Goal: Task Accomplishment & Management: Use online tool/utility

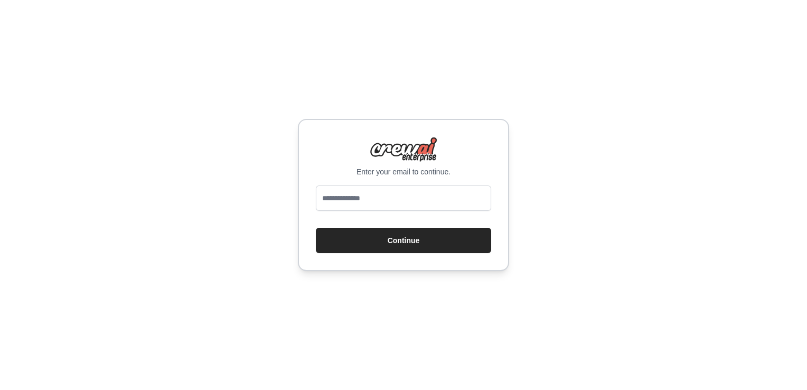
type input "**********"
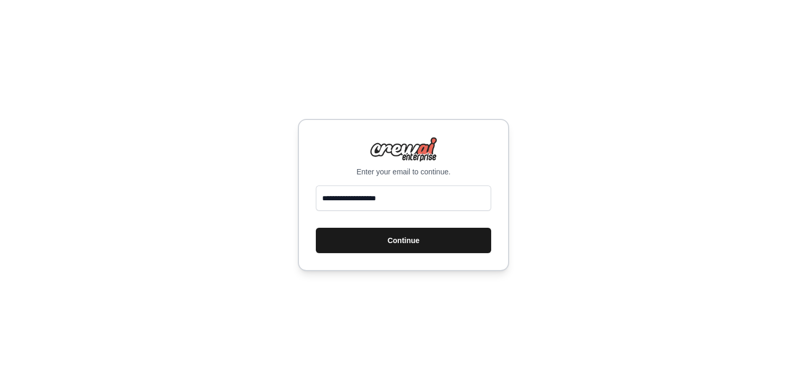
click at [387, 245] on button "Continue" at bounding box center [403, 240] width 175 height 25
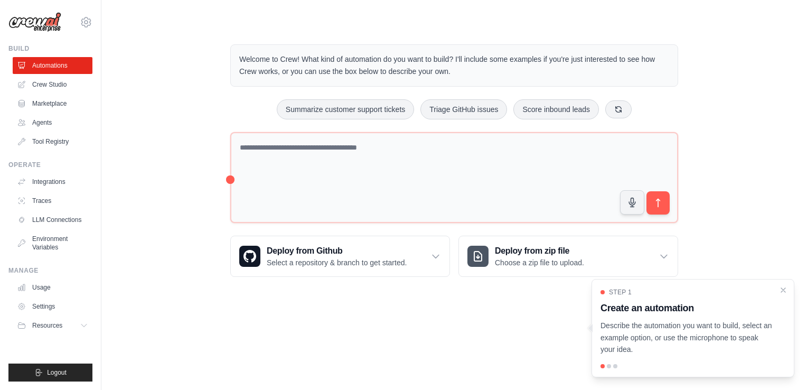
click at [687, 334] on p "Describe the automation you want to build, select an example option, or use the…" at bounding box center [687, 338] width 172 height 36
click at [609, 364] on div at bounding box center [609, 366] width 4 height 4
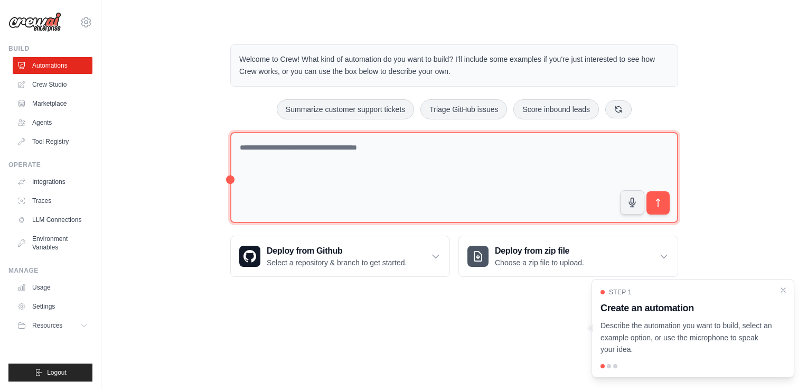
click at [381, 160] on textarea at bounding box center [454, 177] width 448 height 91
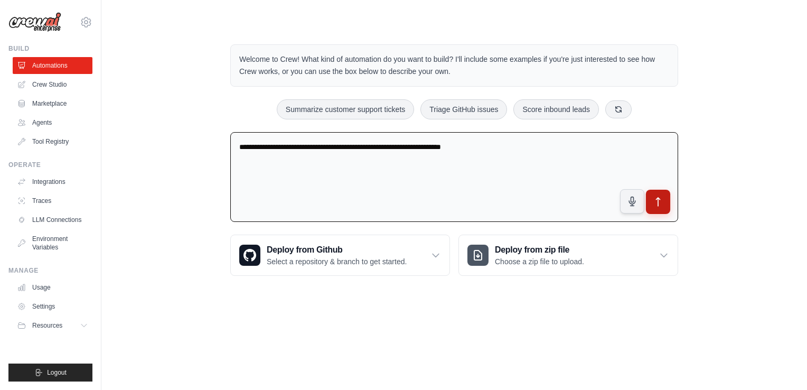
type textarea "**********"
click at [663, 200] on icon "submit" at bounding box center [658, 201] width 11 height 11
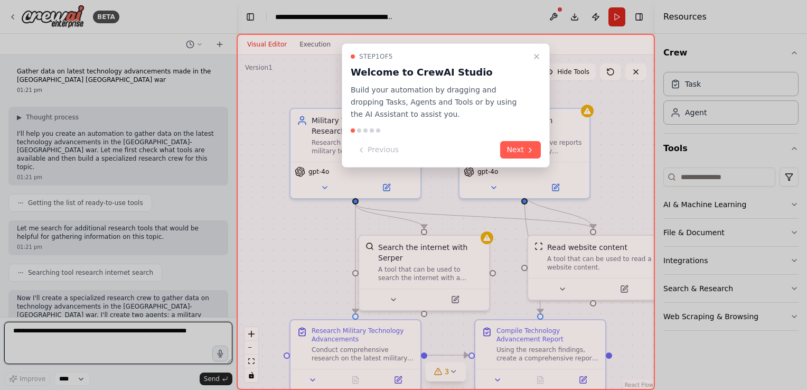
scroll to position [657, 0]
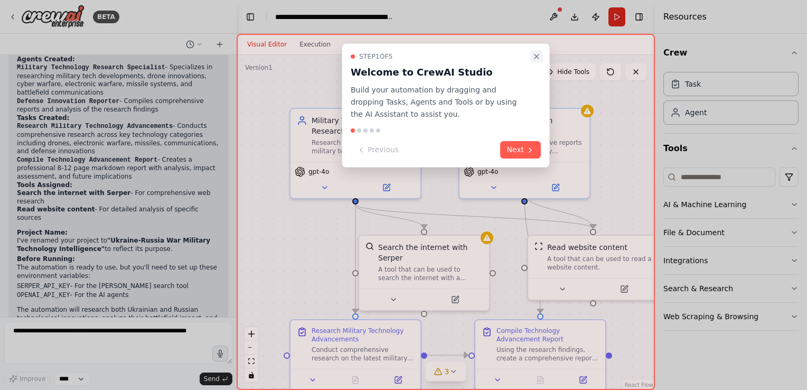
click at [537, 53] on icon "Close walkthrough" at bounding box center [536, 56] width 8 height 8
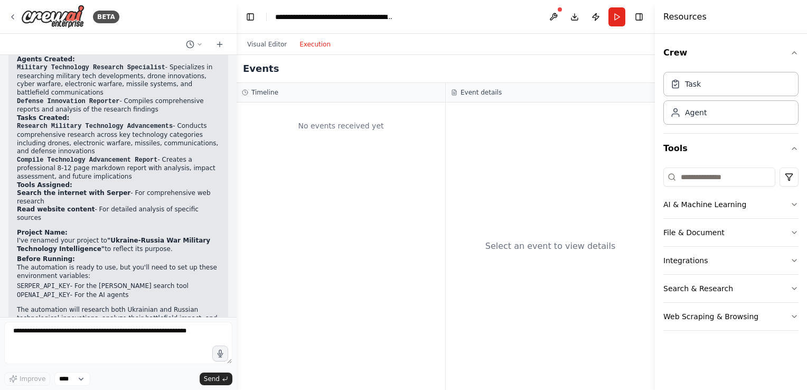
click at [305, 47] on button "Execution" at bounding box center [315, 44] width 44 height 13
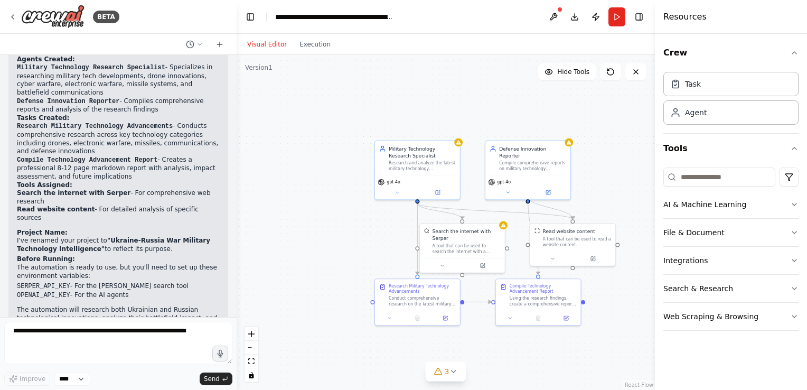
click at [275, 42] on button "Visual Editor" at bounding box center [267, 44] width 52 height 13
click at [409, 191] on button at bounding box center [397, 191] width 39 height 8
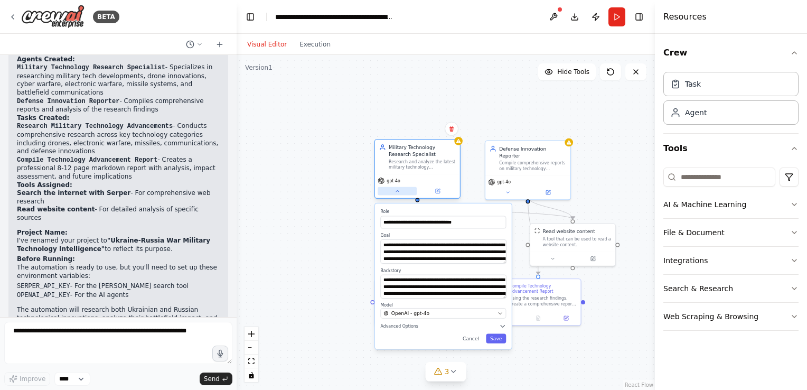
click at [409, 191] on button at bounding box center [397, 191] width 39 height 8
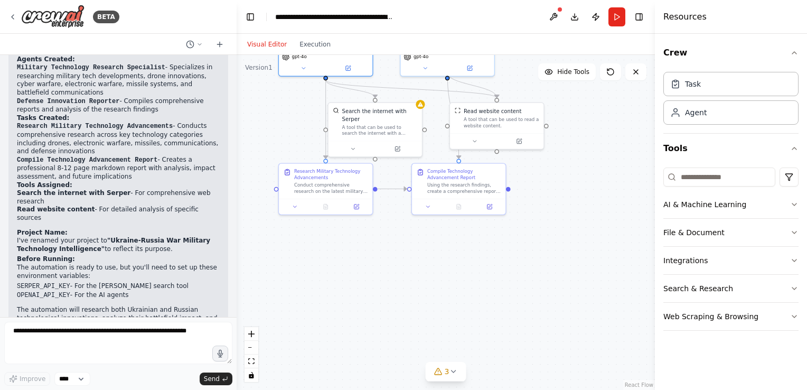
drag, startPoint x: 498, startPoint y: 134, endPoint x: 415, endPoint y: 10, distance: 149.0
click at [415, 10] on main "**********" at bounding box center [446, 195] width 418 height 390
click at [617, 18] on button "Run" at bounding box center [616, 16] width 17 height 19
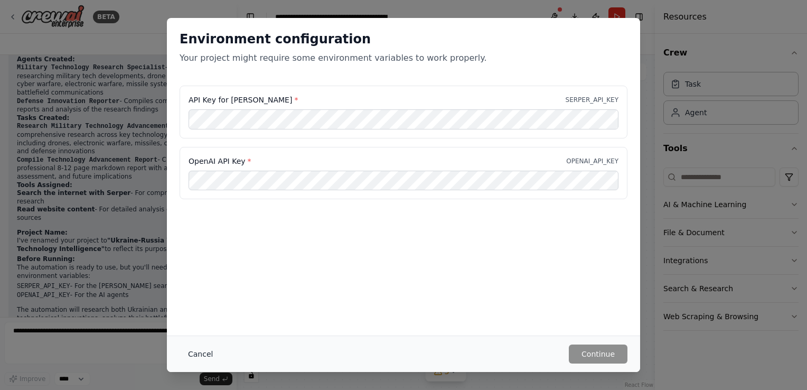
click at [199, 353] on button "Cancel" at bounding box center [201, 353] width 42 height 19
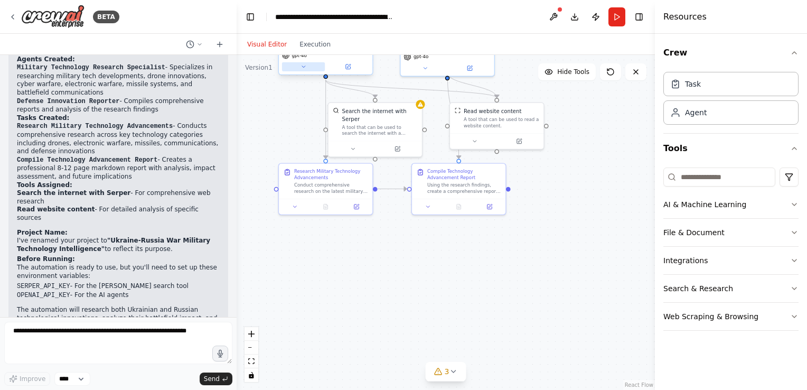
click at [306, 70] on button at bounding box center [303, 66] width 43 height 9
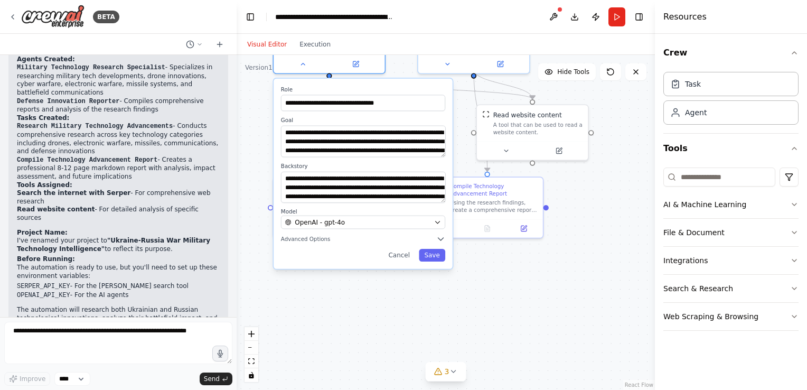
click at [246, 105] on div ".deletable-edge-delete-btn { width: 20px; height: 20px; border: 0px solid #ffff…" at bounding box center [446, 222] width 418 height 335
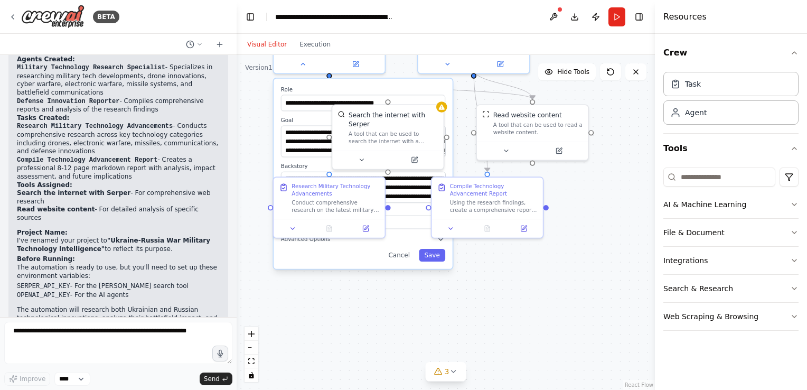
click at [372, 266] on div "**********" at bounding box center [363, 174] width 179 height 190
click at [405, 259] on button "Cancel" at bounding box center [399, 255] width 32 height 13
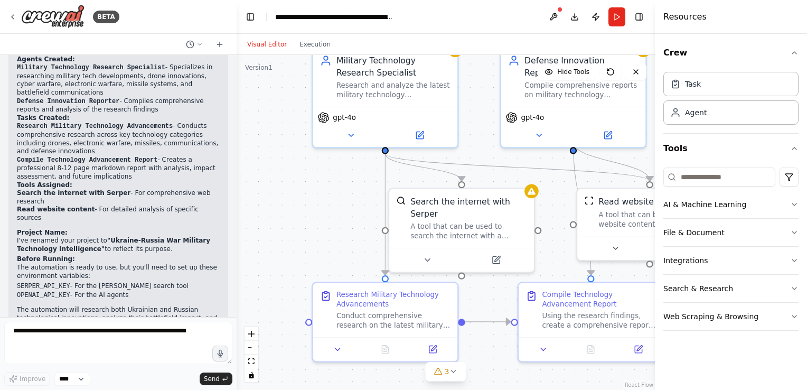
drag, startPoint x: 284, startPoint y: 104, endPoint x: 362, endPoint y: 234, distance: 151.9
click at [362, 234] on div ".deletable-edge-delete-btn { width: 20px; height: 20px; border: 0px solid #ffff…" at bounding box center [446, 222] width 418 height 335
click at [348, 116] on span "gpt-4o" at bounding box center [344, 115] width 23 height 10
click at [359, 143] on div "gpt-4o" at bounding box center [385, 124] width 145 height 41
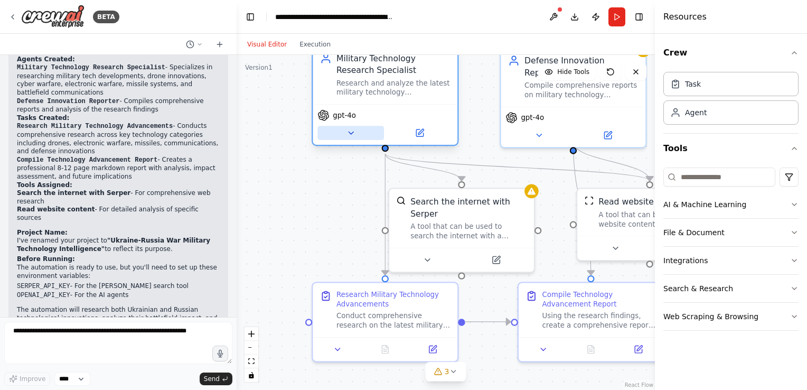
click at [352, 134] on icon at bounding box center [351, 133] width 10 height 10
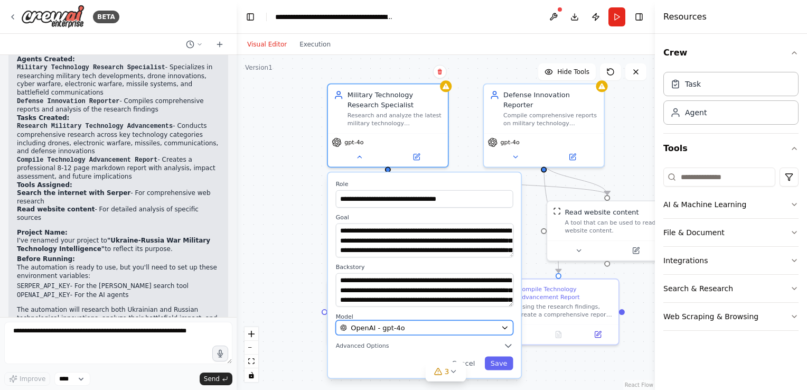
click at [399, 325] on span "OpenAI - gpt-4o" at bounding box center [378, 328] width 54 height 10
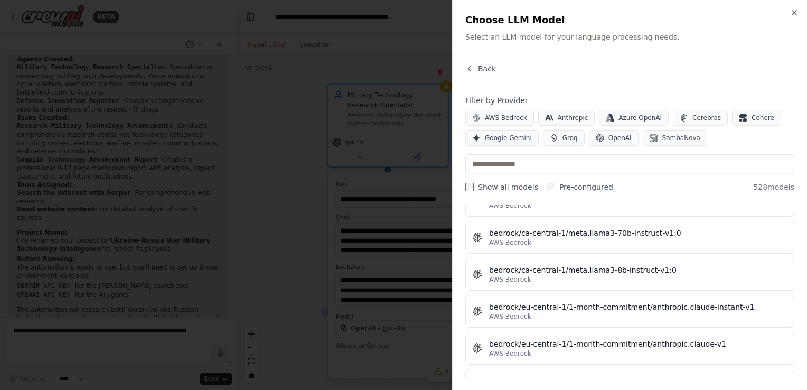
scroll to position [2148, 0]
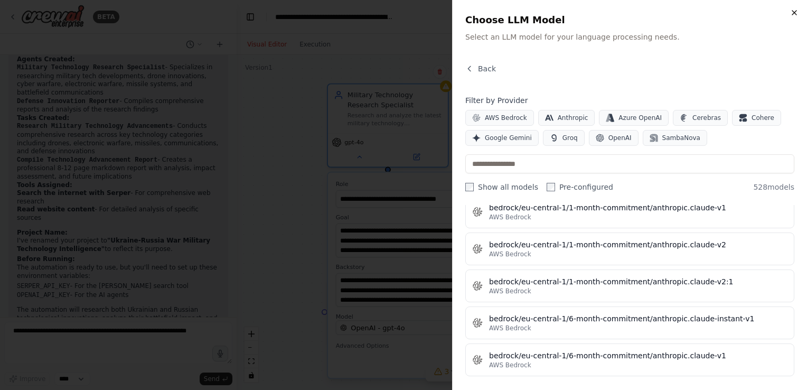
click at [790, 12] on icon "button" at bounding box center [794, 12] width 8 height 8
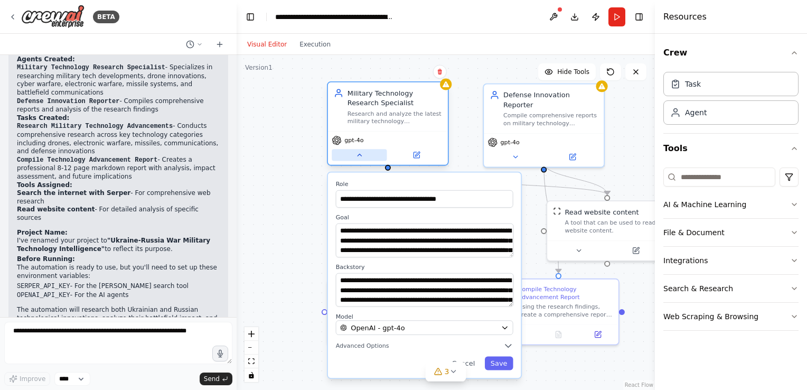
click at [359, 160] on button at bounding box center [359, 155] width 55 height 12
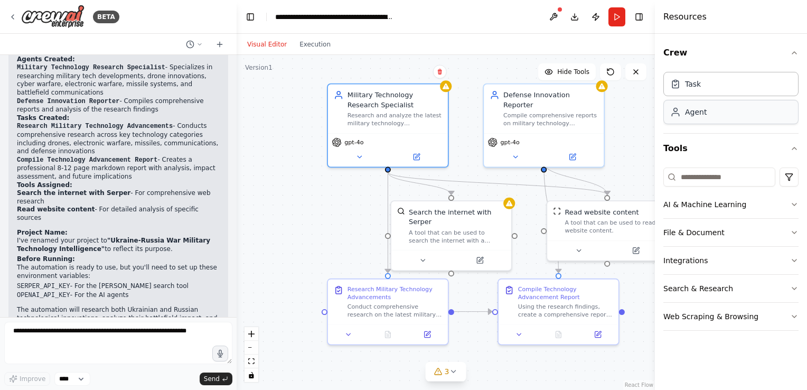
click at [716, 119] on div "Agent" at bounding box center [730, 112] width 135 height 24
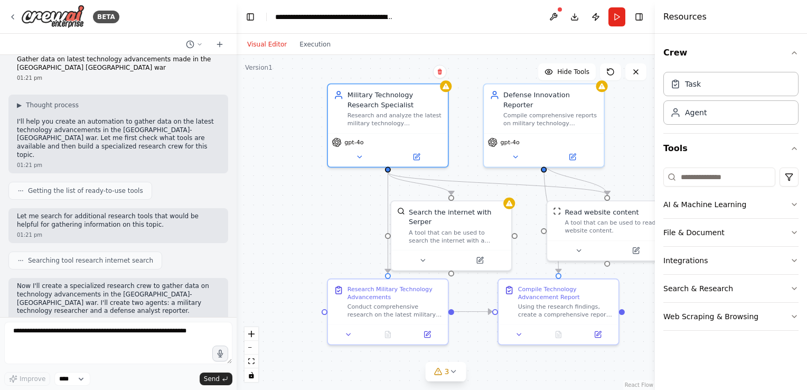
scroll to position [0, 0]
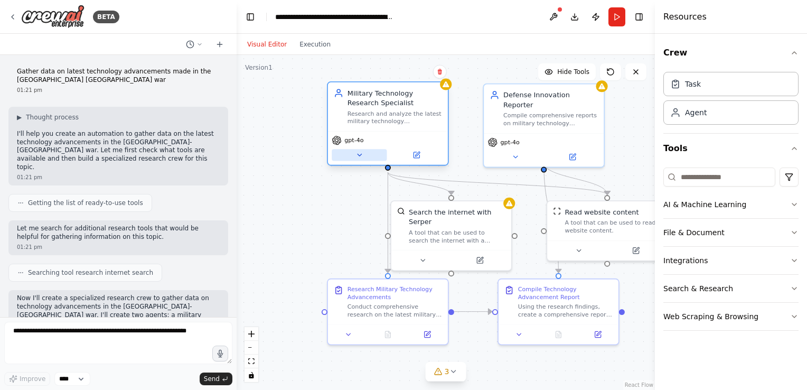
click at [360, 155] on icon at bounding box center [360, 155] width 4 height 2
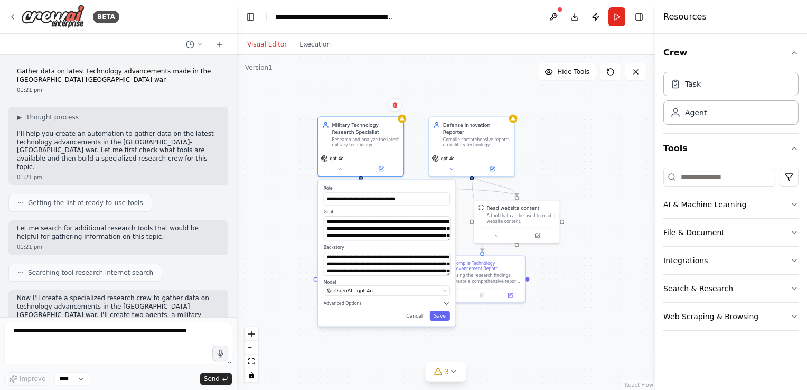
click at [336, 88] on div ".deletable-edge-delete-btn { width: 20px; height: 20px; border: 0px solid #ffff…" at bounding box center [446, 222] width 418 height 335
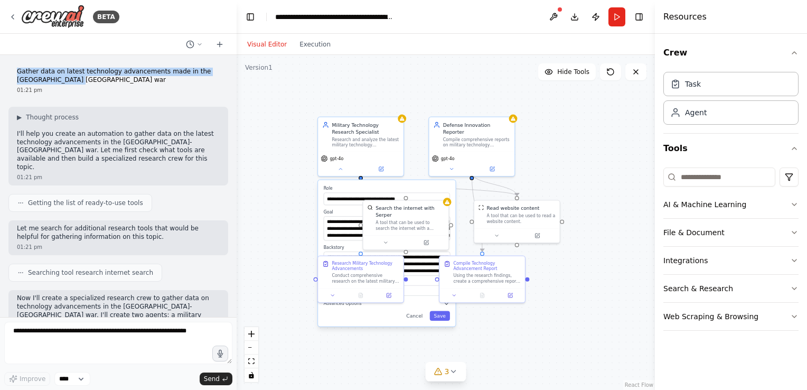
drag, startPoint x: 17, startPoint y: 71, endPoint x: 63, endPoint y: 79, distance: 46.6
click at [63, 79] on p "Gather data on latest technology advancements made in the [GEOGRAPHIC_DATA] [GE…" at bounding box center [118, 76] width 203 height 16
drag, startPoint x: 63, startPoint y: 79, endPoint x: 172, endPoint y: 80, distance: 108.3
click at [172, 80] on p "Gather data on latest technology advancements made in the [GEOGRAPHIC_DATA] [GE…" at bounding box center [118, 76] width 203 height 16
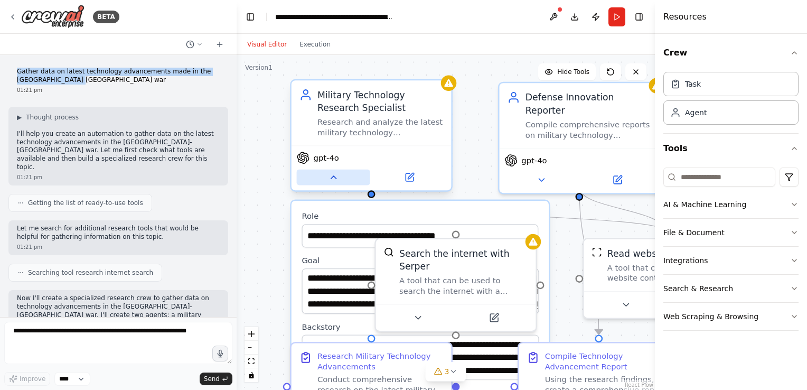
click at [332, 174] on icon at bounding box center [333, 177] width 11 height 11
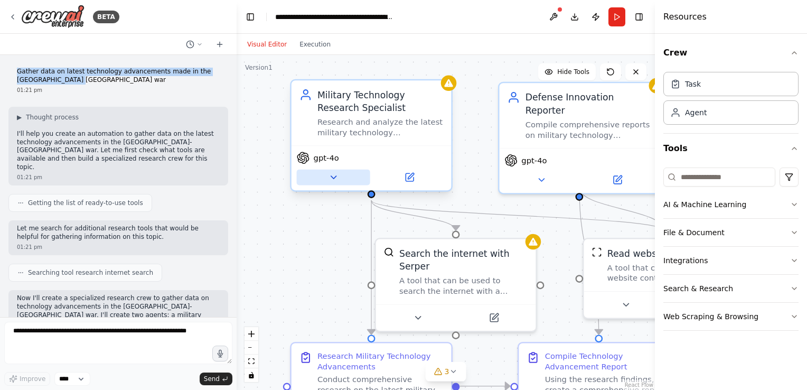
click at [332, 174] on icon at bounding box center [333, 177] width 11 height 11
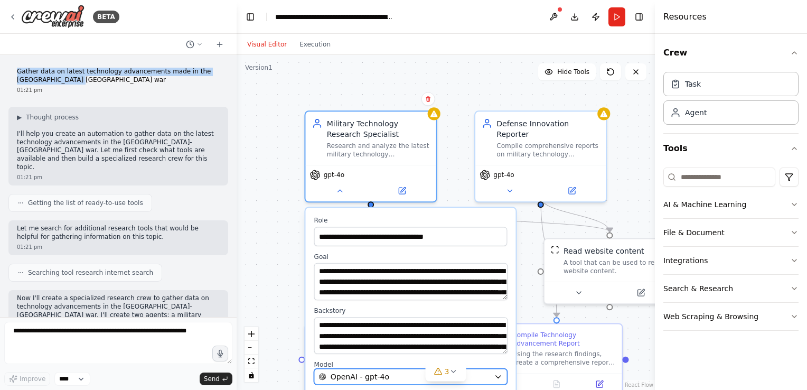
click at [358, 383] on button "OpenAI - gpt-4o" at bounding box center [410, 377] width 193 height 16
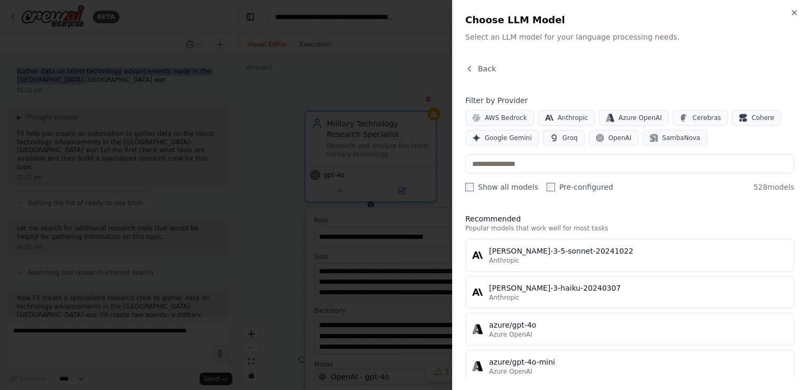
click at [410, 204] on div at bounding box center [403, 195] width 807 height 390
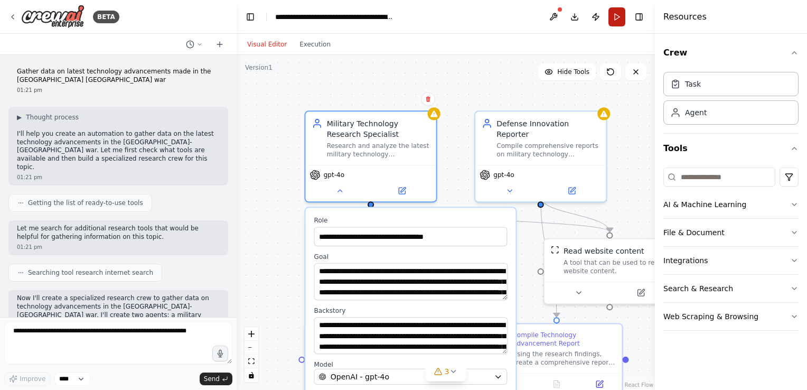
click at [621, 15] on button "Run" at bounding box center [616, 16] width 17 height 19
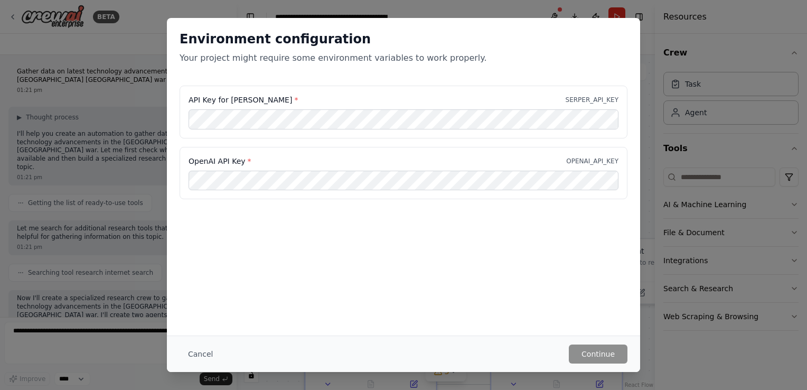
click at [661, 48] on div "Environment configuration Your project might require some environment variables…" at bounding box center [403, 195] width 807 height 390
click at [490, 17] on div "Environment configuration Your project might require some environment variables…" at bounding box center [403, 195] width 807 height 390
click at [104, 26] on div "Environment configuration Your project might require some environment variables…" at bounding box center [403, 195] width 807 height 390
click at [209, 348] on button "Cancel" at bounding box center [201, 353] width 42 height 19
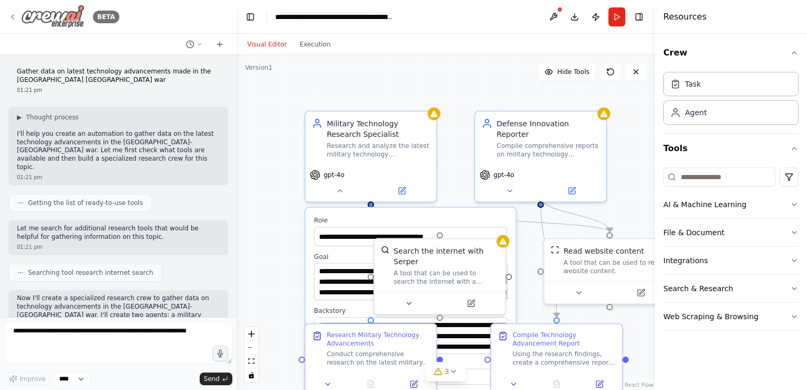
click at [50, 24] on img at bounding box center [52, 17] width 63 height 24
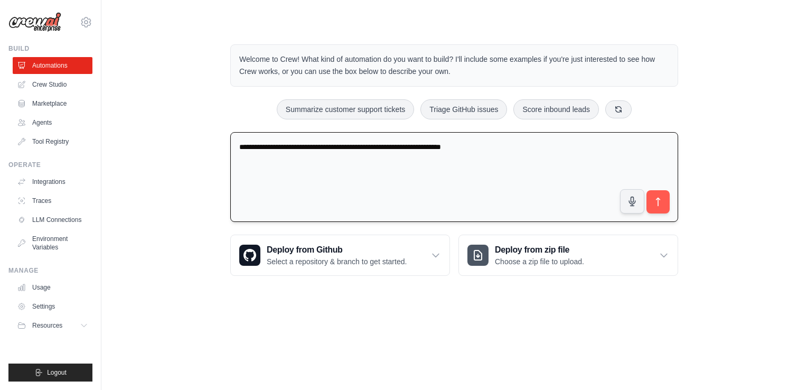
click at [544, 149] on textarea "**********" at bounding box center [454, 177] width 448 height 90
click at [658, 204] on icon "submit" at bounding box center [659, 202] width 4 height 8
click at [376, 147] on textarea "**********" at bounding box center [454, 177] width 448 height 90
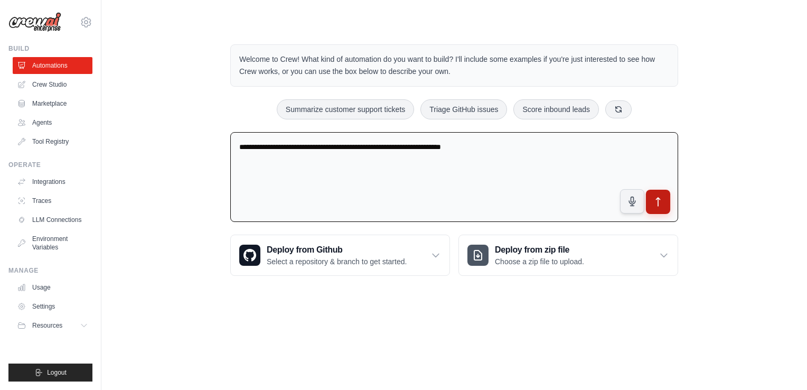
click at [650, 205] on button "submit" at bounding box center [658, 202] width 24 height 24
click at [535, 150] on textarea "**********" at bounding box center [454, 177] width 448 height 90
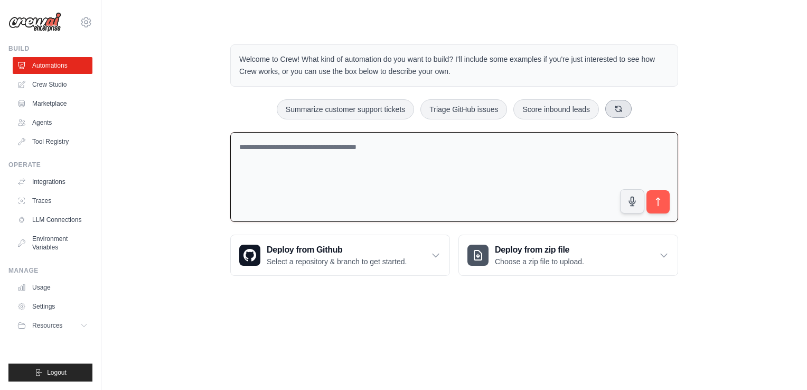
click at [623, 111] on button at bounding box center [618, 109] width 26 height 18
click at [454, 108] on button "Process invoices automatically" at bounding box center [448, 109] width 119 height 20
type textarea "**********"
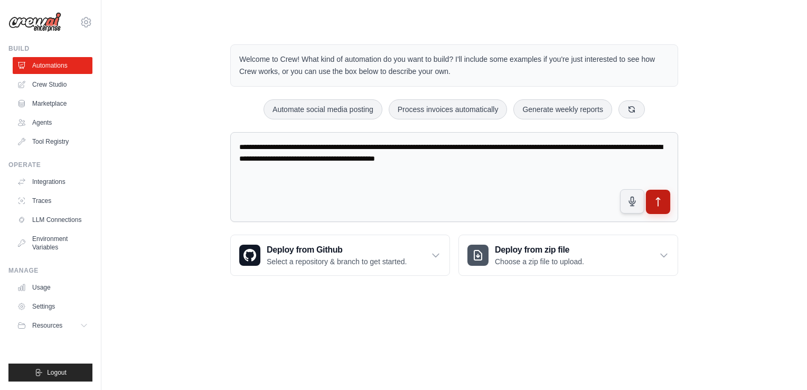
click at [663, 200] on button "submit" at bounding box center [658, 202] width 24 height 24
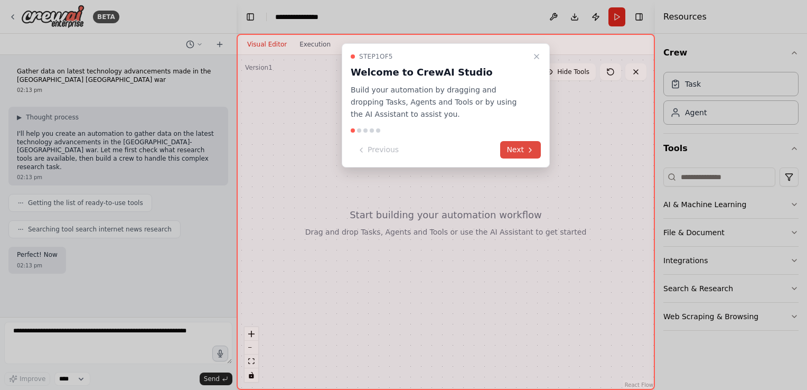
click at [518, 146] on button "Next" at bounding box center [520, 149] width 41 height 17
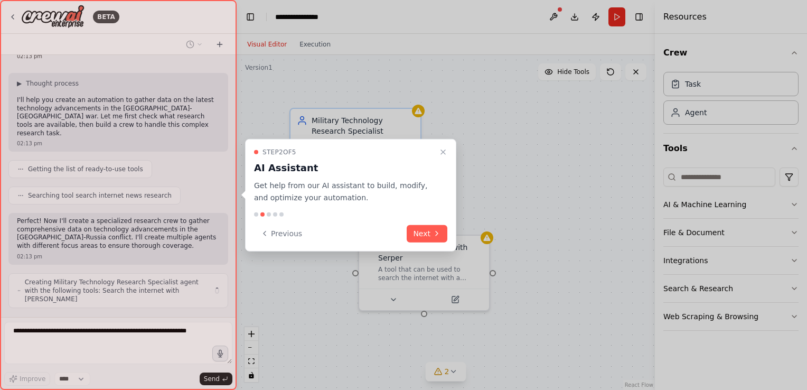
scroll to position [42, 0]
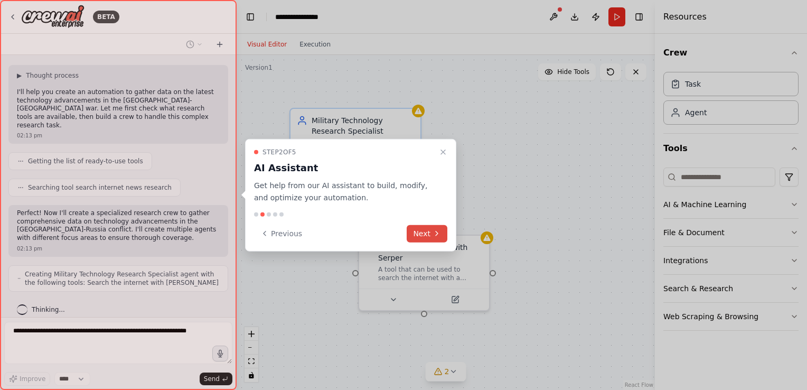
click at [429, 234] on button "Next" at bounding box center [427, 232] width 41 height 17
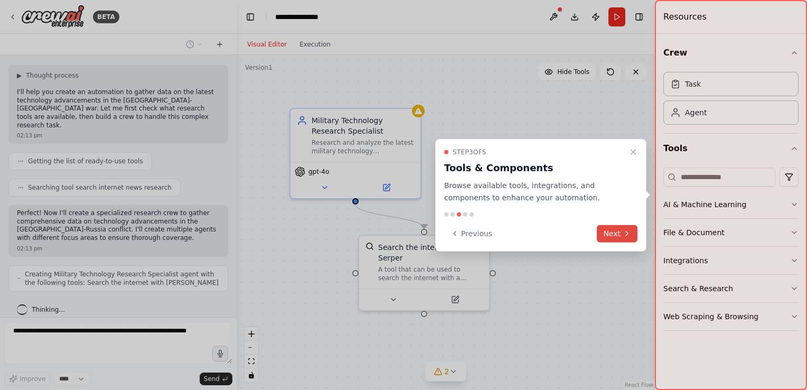
click at [616, 229] on button "Next" at bounding box center [617, 232] width 41 height 17
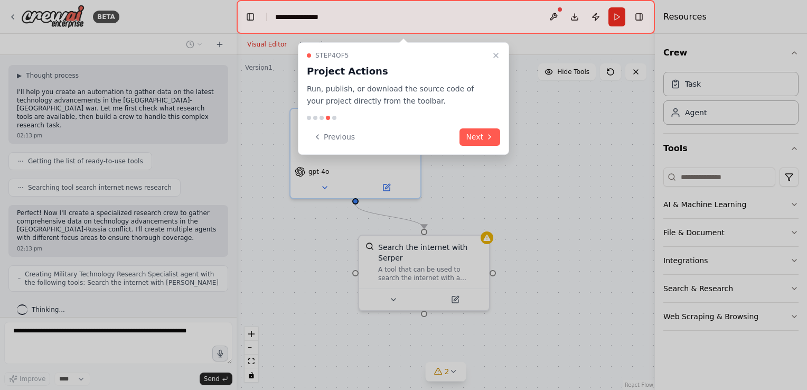
click at [616, 229] on div at bounding box center [403, 195] width 807 height 390
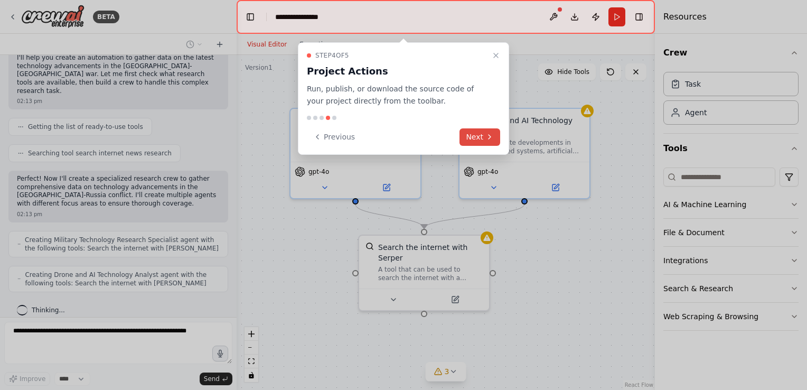
click at [477, 137] on button "Next" at bounding box center [480, 136] width 41 height 17
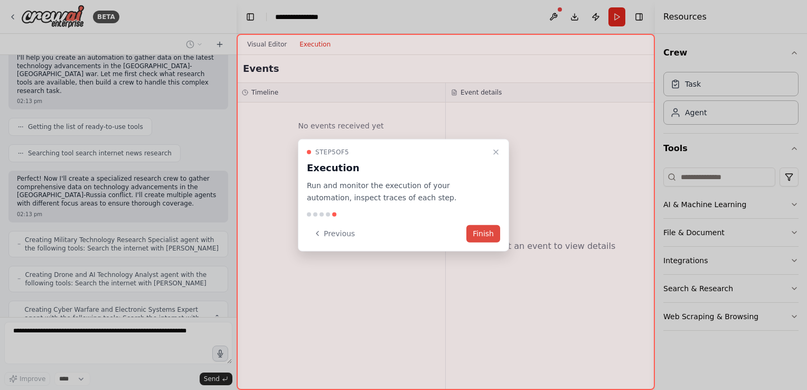
click at [477, 231] on button "Finish" at bounding box center [483, 232] width 34 height 17
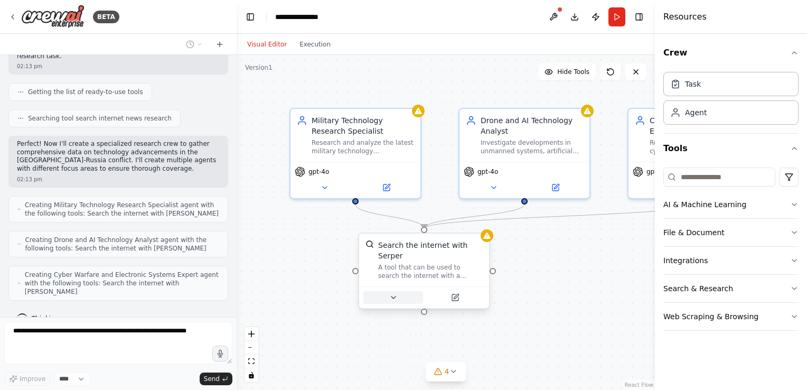
scroll to position [146, 0]
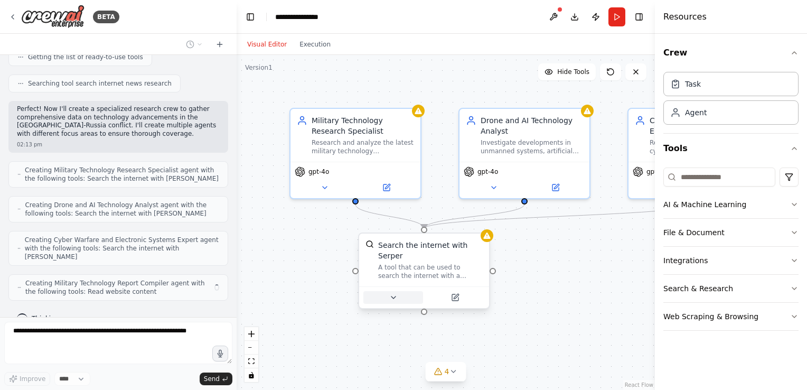
click at [398, 291] on button at bounding box center [393, 297] width 60 height 13
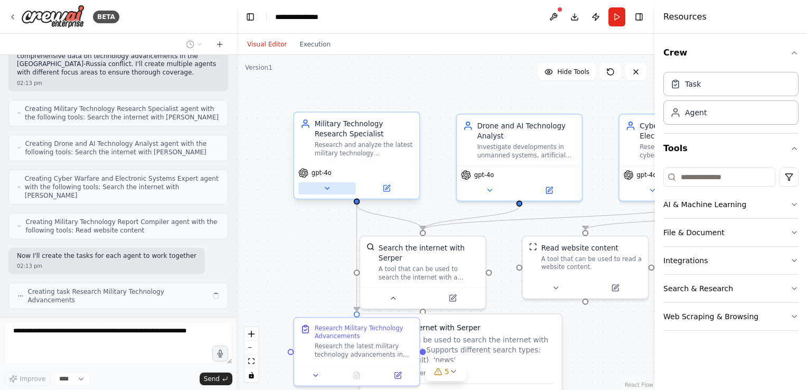
click at [324, 189] on icon at bounding box center [327, 188] width 8 height 8
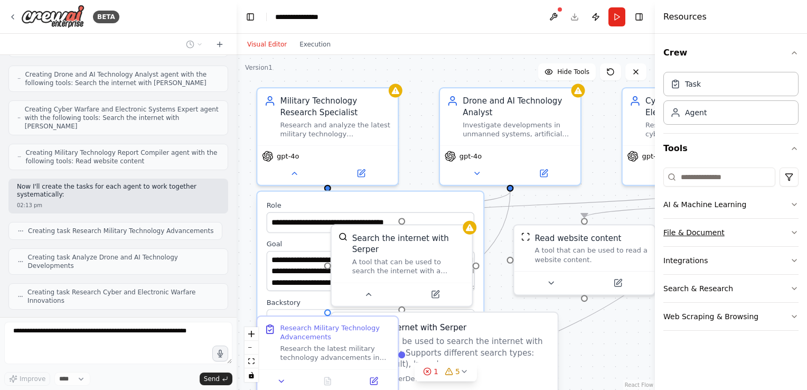
scroll to position [268, 0]
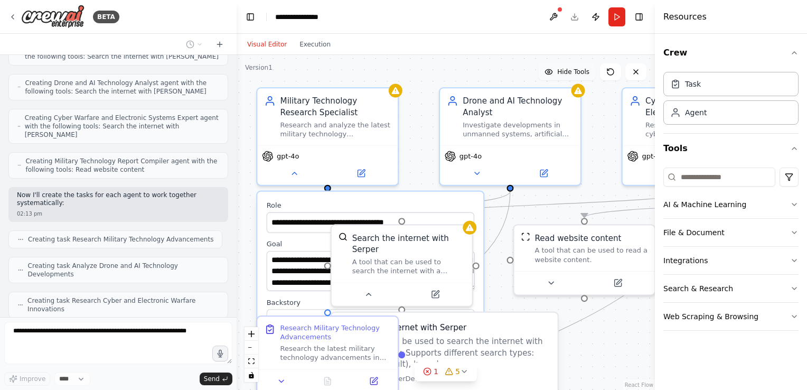
click at [572, 72] on span "Hide Tools" at bounding box center [573, 72] width 32 height 8
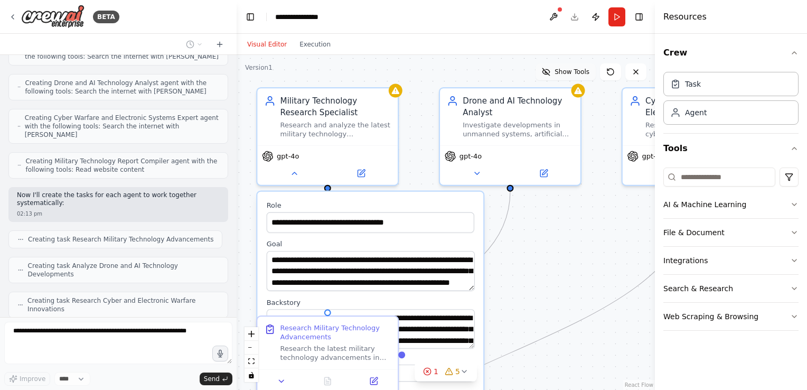
click at [572, 72] on span "Show Tools" at bounding box center [572, 72] width 35 height 8
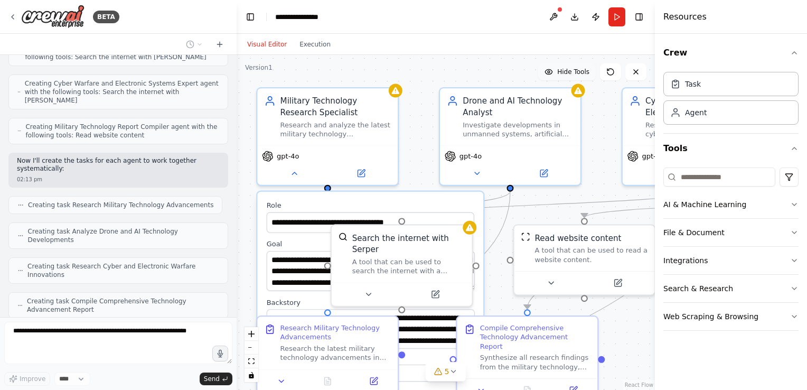
scroll to position [329, 0]
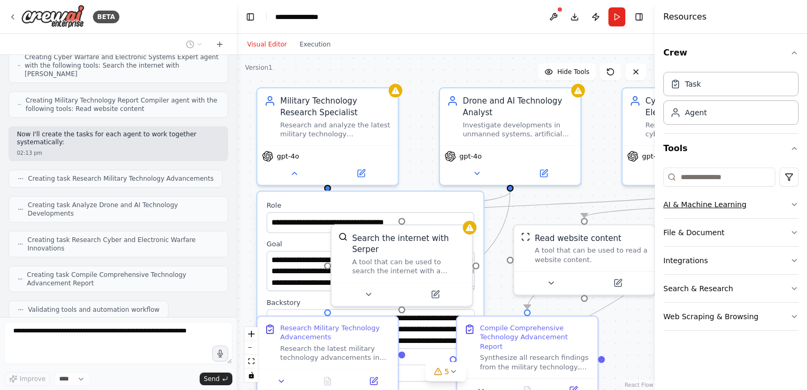
click at [710, 203] on button "AI & Machine Learning" at bounding box center [730, 204] width 135 height 27
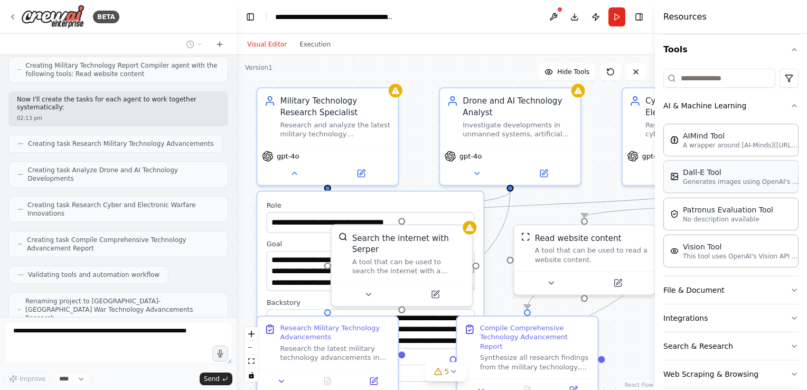
scroll to position [101, 0]
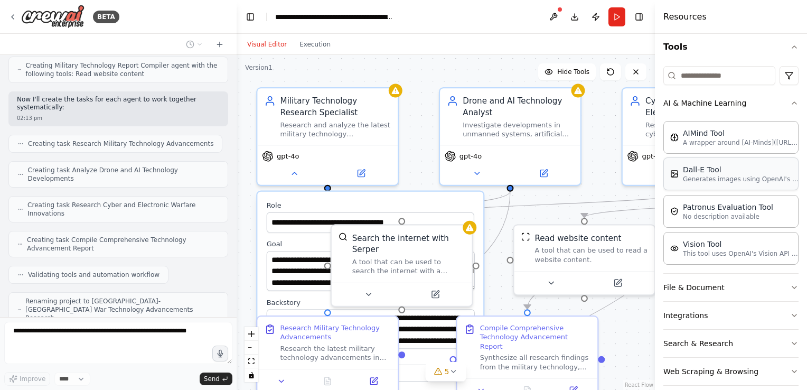
click at [717, 291] on button "File & Document" at bounding box center [730, 287] width 135 height 27
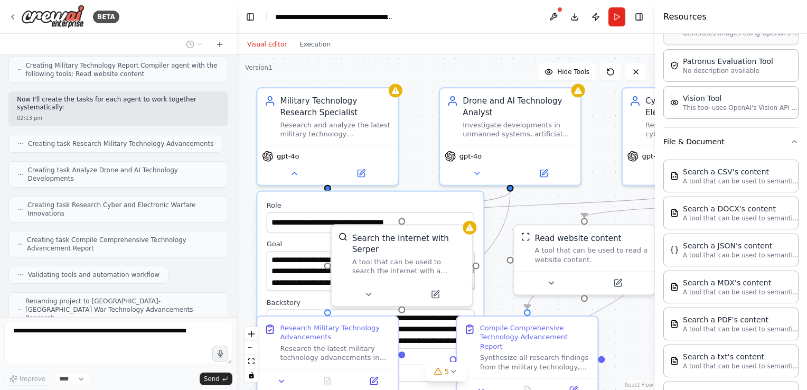
scroll to position [378, 0]
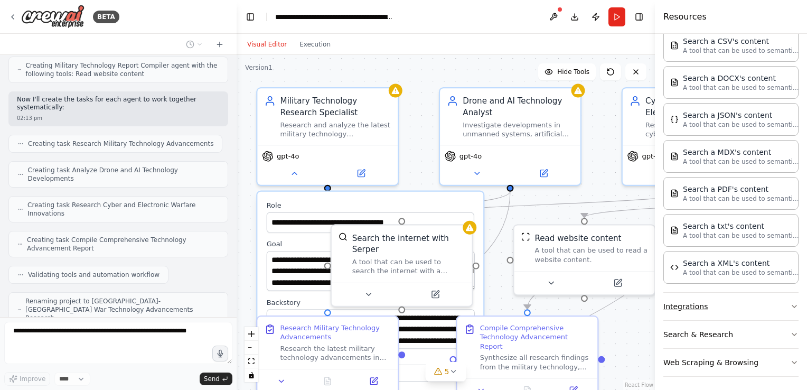
click at [716, 297] on button "Integrations" at bounding box center [730, 306] width 135 height 27
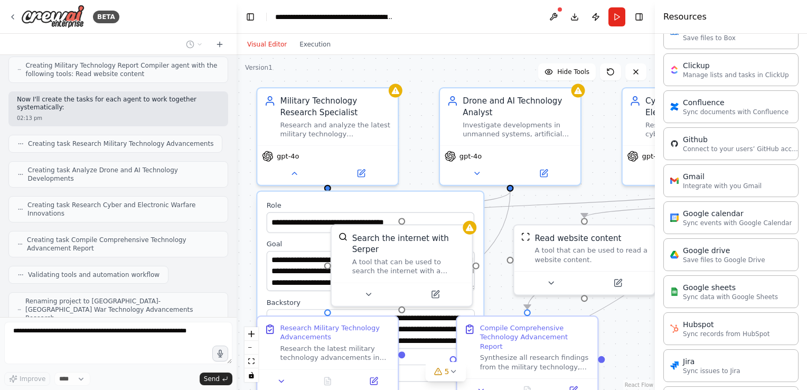
scroll to position [723, 0]
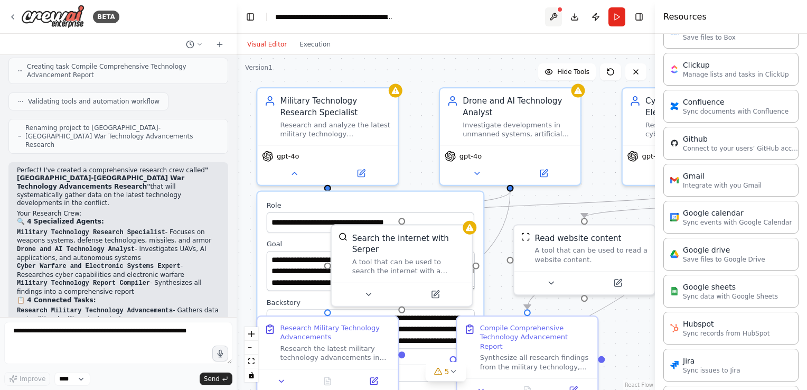
click at [556, 13] on button at bounding box center [553, 16] width 17 height 19
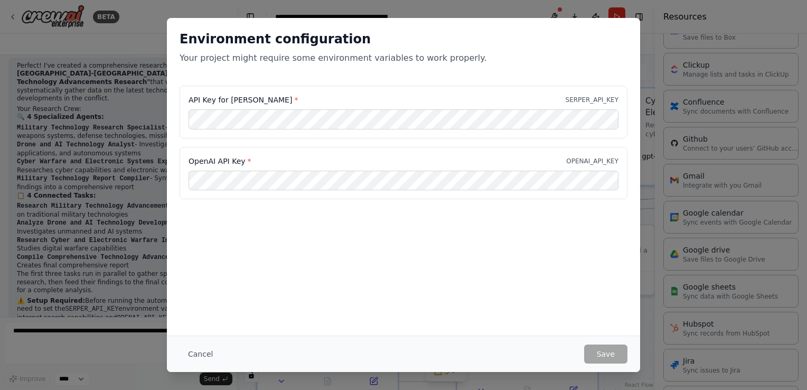
scroll to position [649, 0]
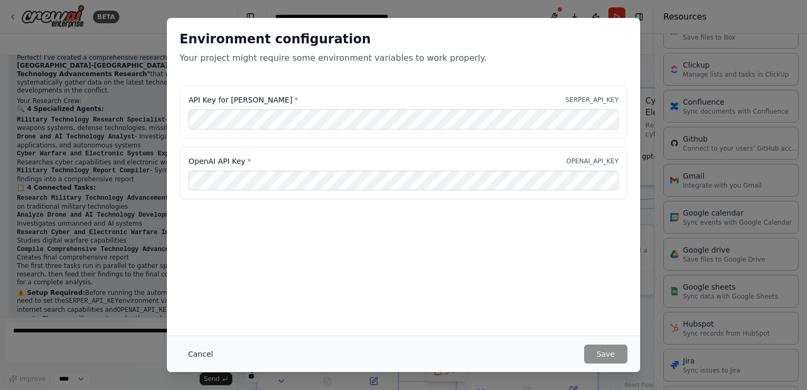
click at [189, 354] on button "Cancel" at bounding box center [201, 353] width 42 height 19
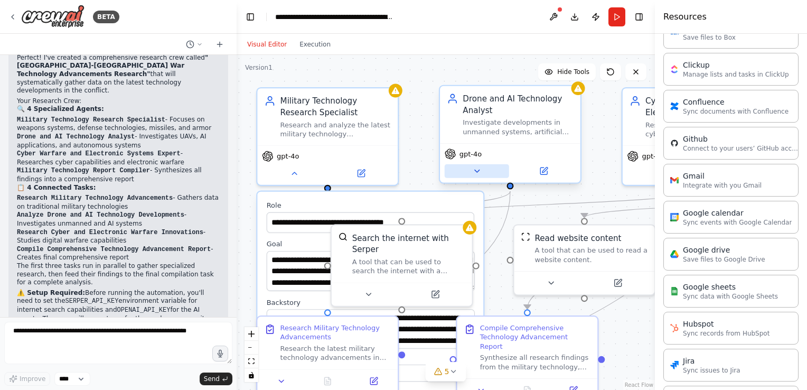
click at [477, 173] on icon at bounding box center [476, 170] width 9 height 9
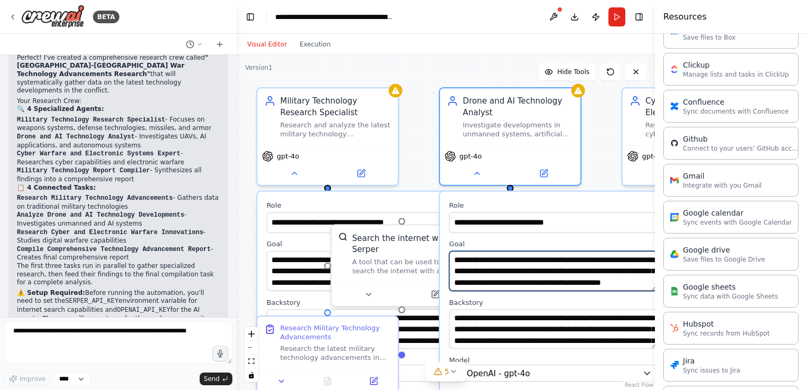
scroll to position [11, 0]
drag, startPoint x: 454, startPoint y: 259, endPoint x: 649, endPoint y: 291, distance: 197.4
click at [649, 291] on div "**********" at bounding box center [553, 312] width 226 height 240
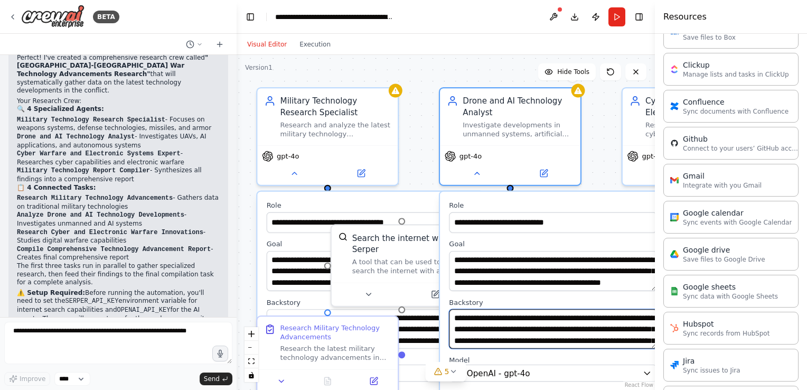
scroll to position [53, 0]
drag, startPoint x: 455, startPoint y: 318, endPoint x: 641, endPoint y: 364, distance: 191.5
click at [641, 364] on div "**********" at bounding box center [553, 312] width 226 height 240
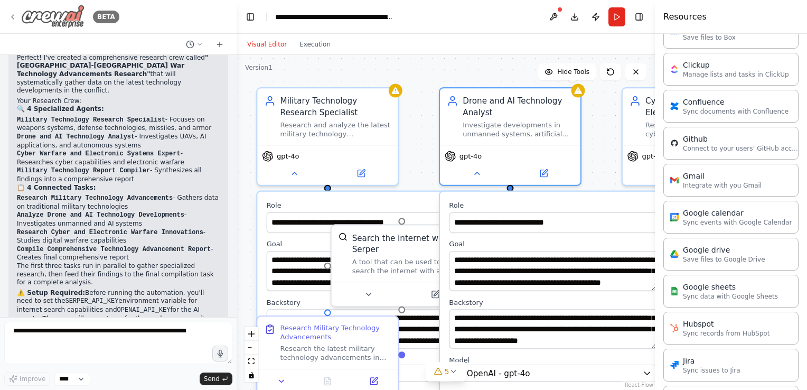
click at [67, 17] on img at bounding box center [52, 17] width 63 height 24
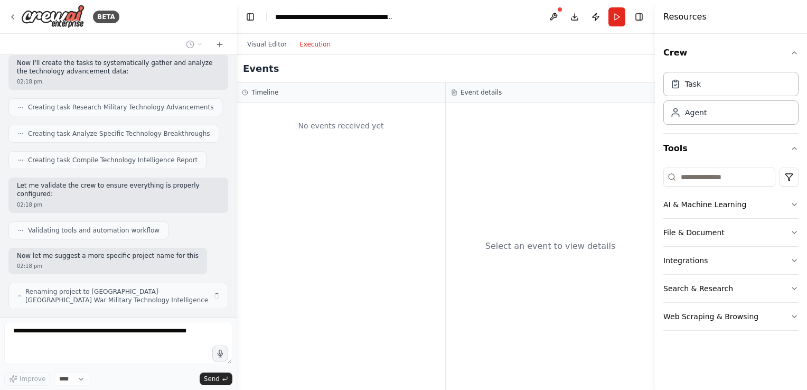
scroll to position [364, 0]
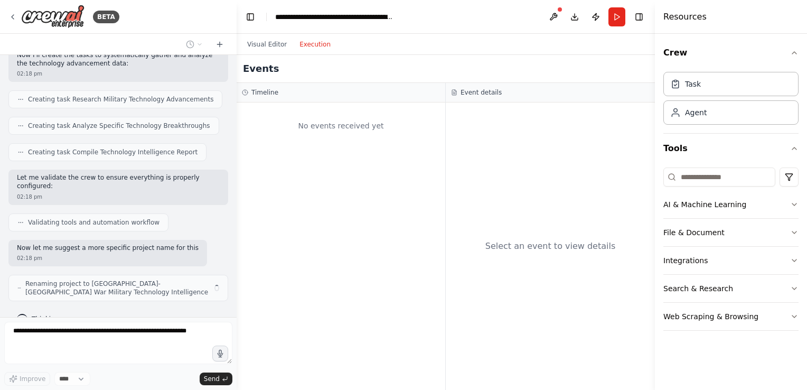
click at [305, 41] on button "Execution" at bounding box center [315, 44] width 44 height 13
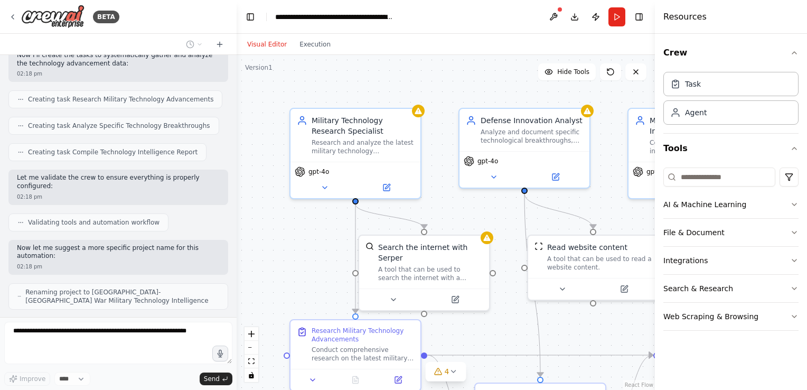
click at [265, 50] on button "Visual Editor" at bounding box center [267, 44] width 52 height 13
click at [327, 182] on icon at bounding box center [325, 185] width 8 height 8
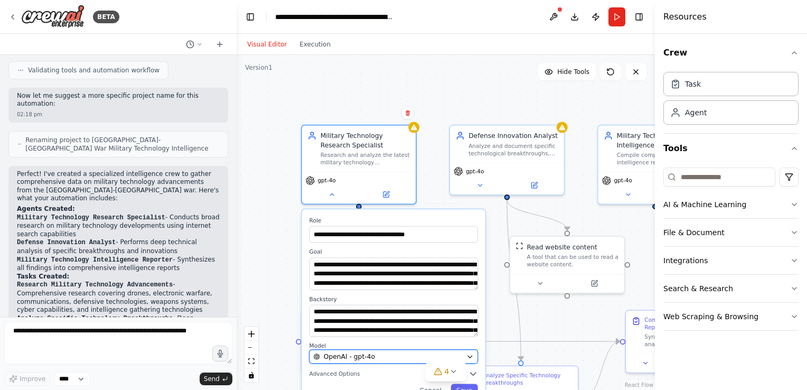
click at [384, 359] on div "OpenAI - gpt-4o" at bounding box center [388, 357] width 149 height 10
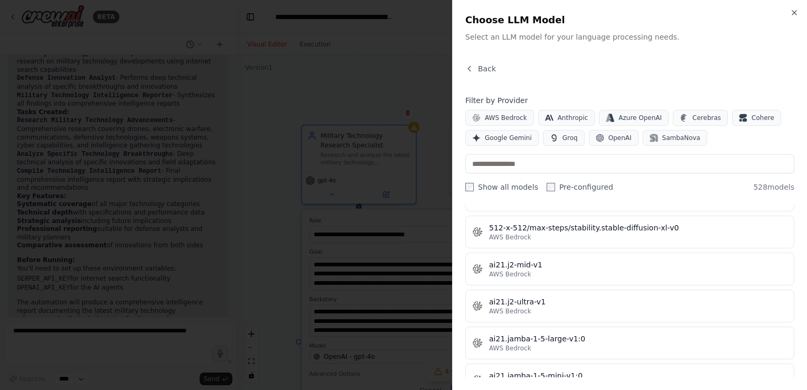
scroll to position [689, 0]
click at [732, 121] on button "Cohere" at bounding box center [756, 118] width 49 height 16
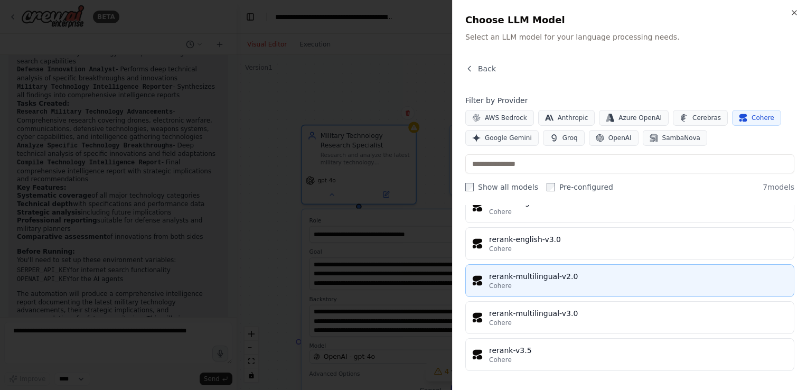
scroll to position [0, 0]
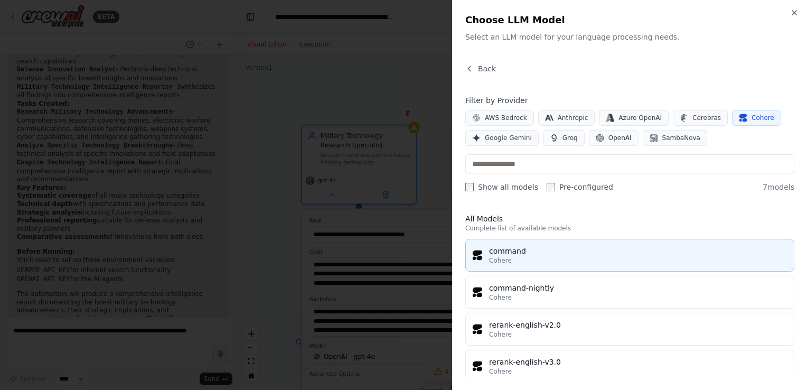
click at [543, 258] on div "Cohere" at bounding box center [638, 260] width 298 height 8
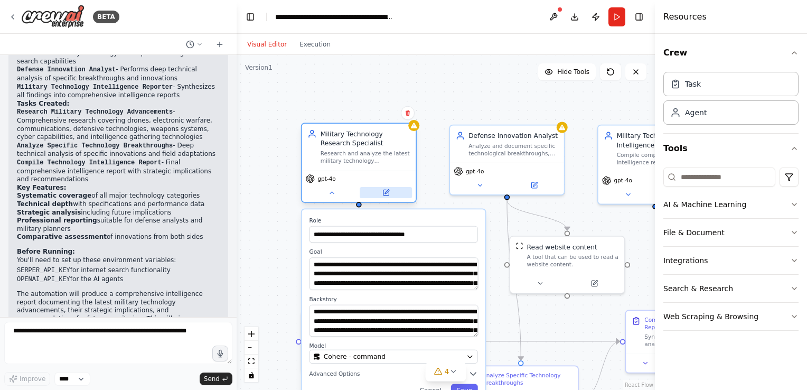
click at [389, 195] on icon at bounding box center [385, 192] width 7 height 7
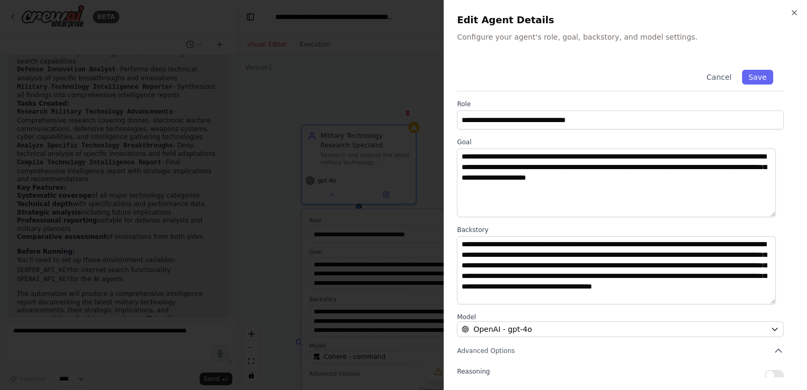
scroll to position [87, 0]
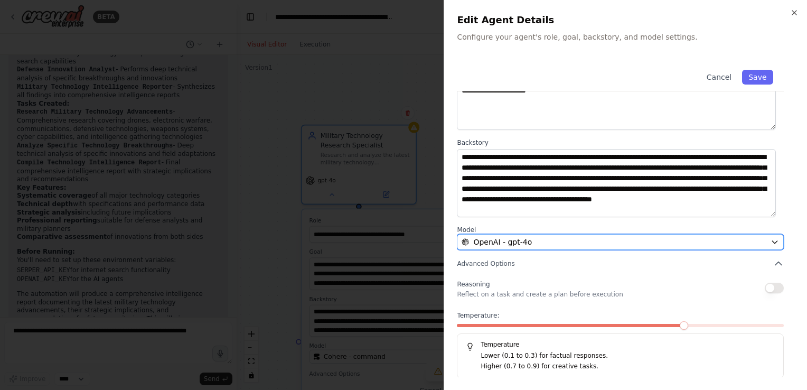
click at [516, 246] on span "OpenAI - gpt-4o" at bounding box center [502, 242] width 59 height 11
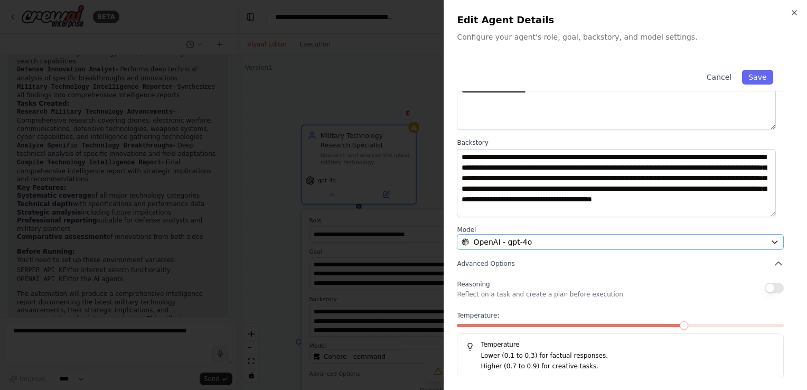
scroll to position [0, 0]
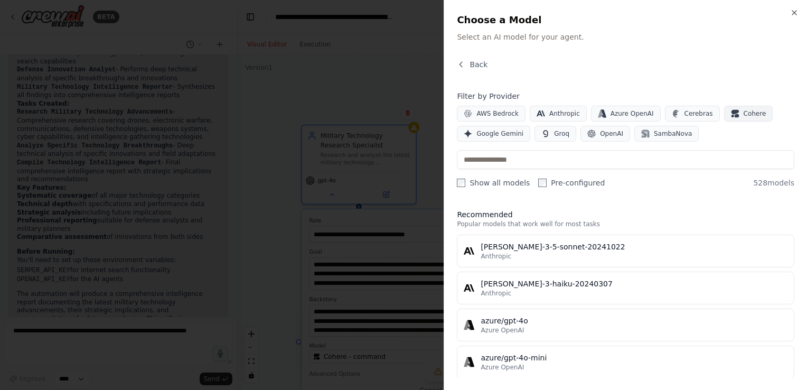
click at [731, 112] on icon "button" at bounding box center [734, 112] width 7 height 5
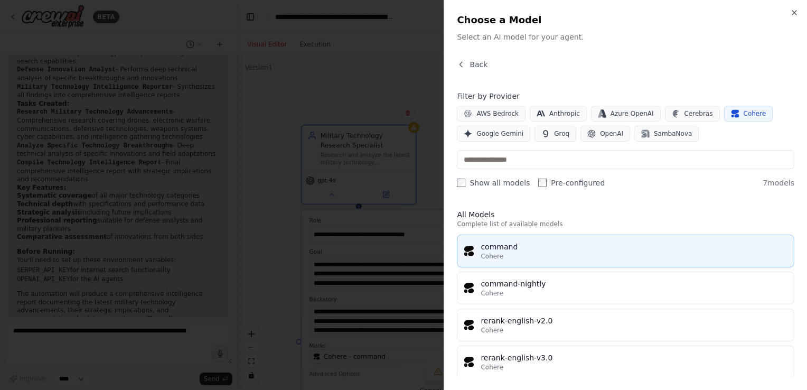
click at [517, 243] on div "command" at bounding box center [634, 246] width 307 height 11
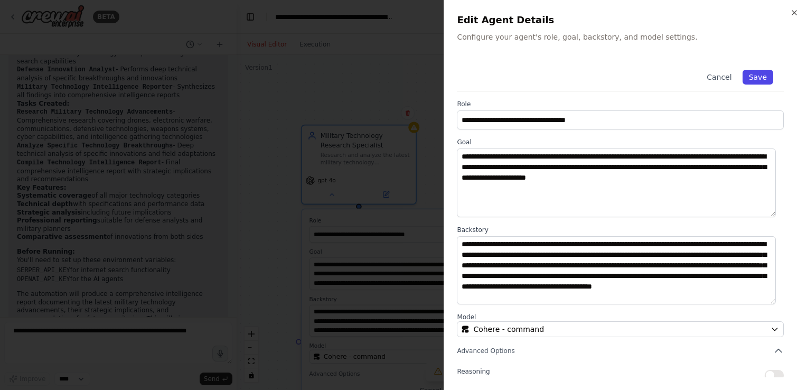
click at [752, 81] on button "Save" at bounding box center [758, 77] width 31 height 15
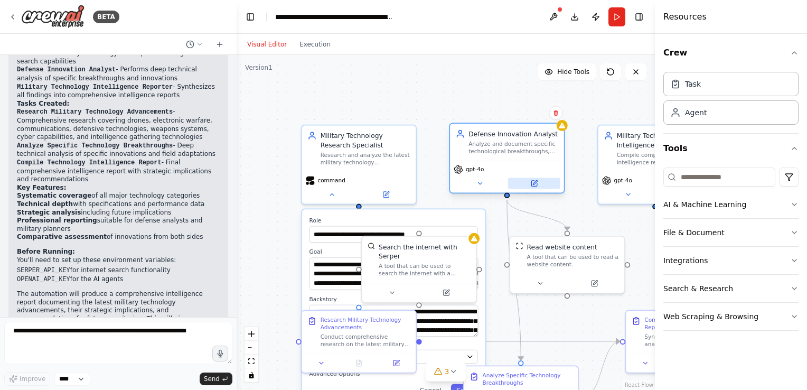
click at [530, 181] on button at bounding box center [534, 183] width 52 height 11
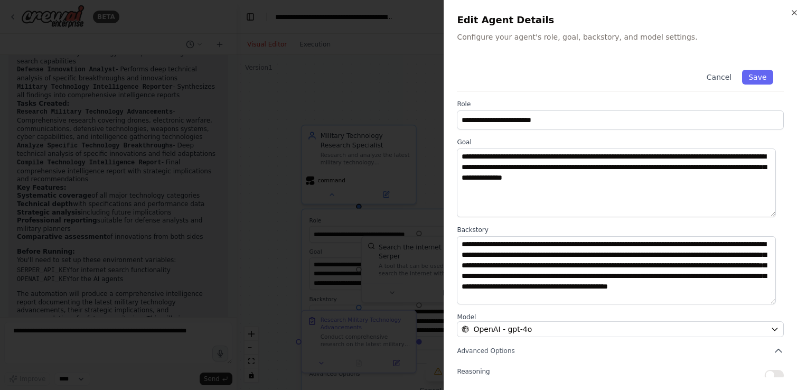
scroll to position [87, 0]
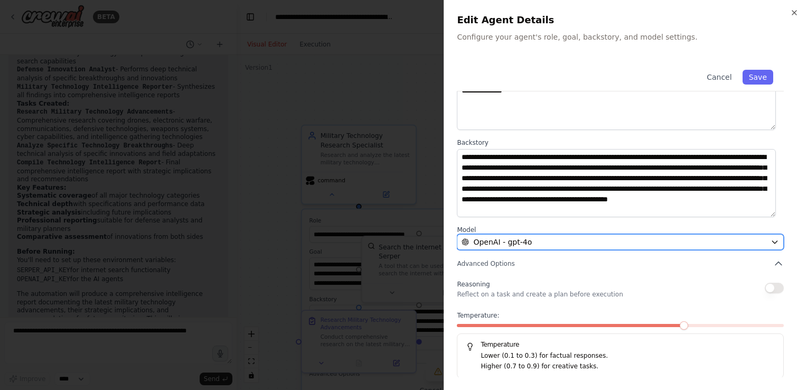
click at [538, 241] on div "OpenAI - gpt-4o" at bounding box center [614, 242] width 305 height 11
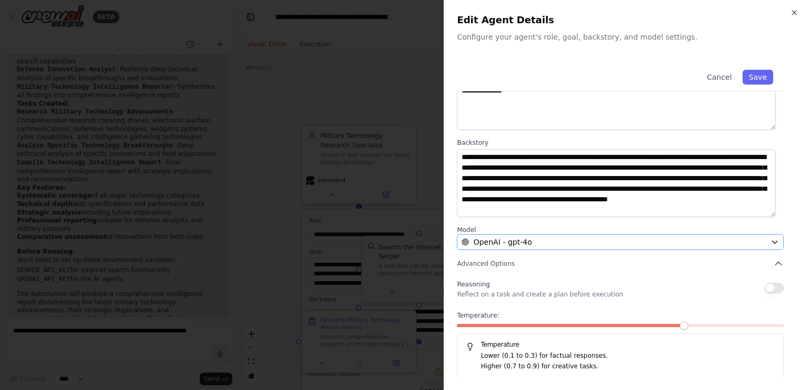
scroll to position [0, 0]
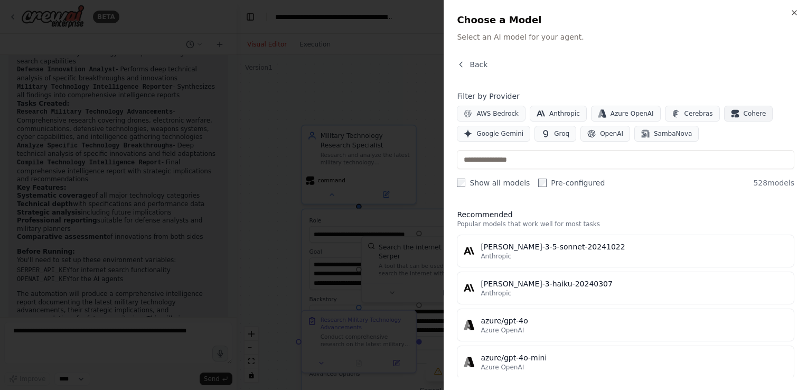
click at [734, 116] on icon "button" at bounding box center [736, 116] width 5 height 4
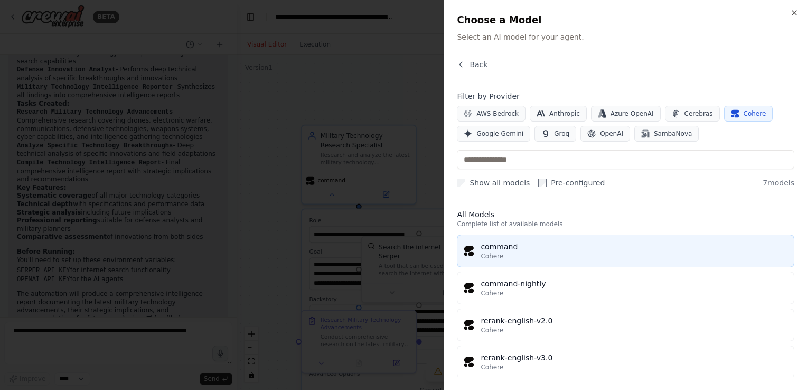
click at [529, 244] on div "command" at bounding box center [634, 246] width 307 height 11
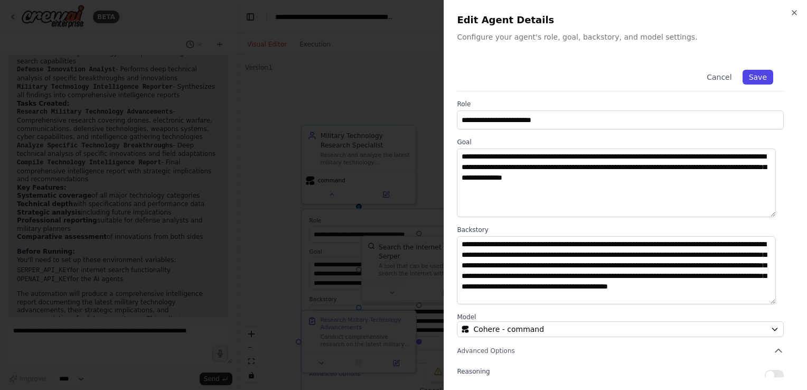
click at [750, 83] on button "Save" at bounding box center [758, 77] width 31 height 15
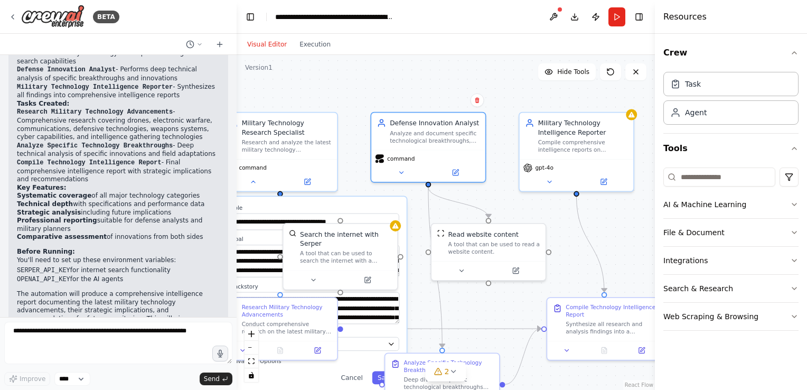
drag, startPoint x: 587, startPoint y: 115, endPoint x: 470, endPoint y: 92, distance: 119.5
click at [470, 92] on div ".deletable-edge-delete-btn { width: 20px; height: 20px; border: 0px solid #ffff…" at bounding box center [446, 222] width 418 height 335
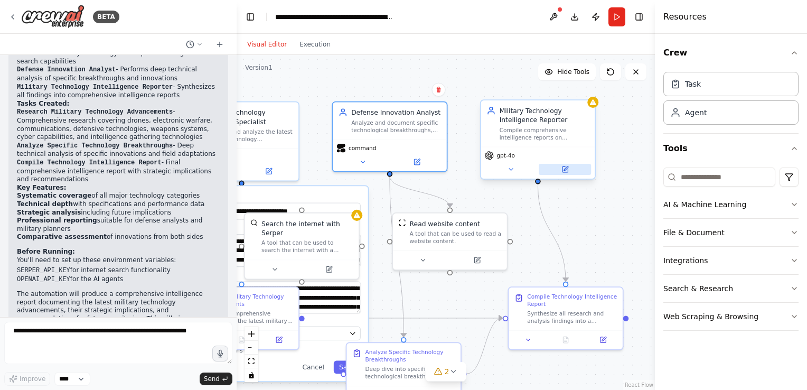
click at [558, 168] on button at bounding box center [565, 169] width 52 height 11
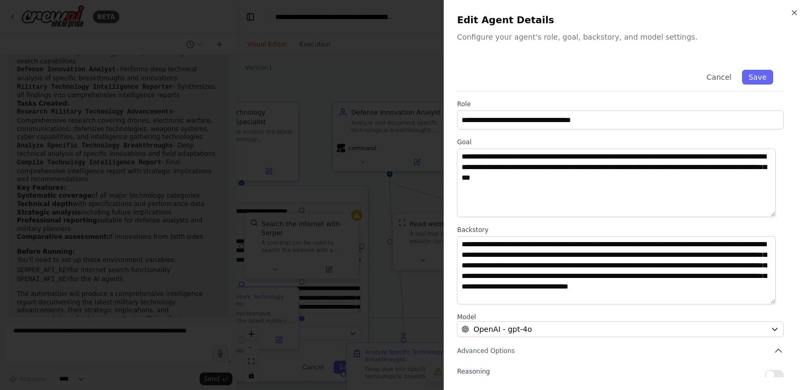
scroll to position [87, 0]
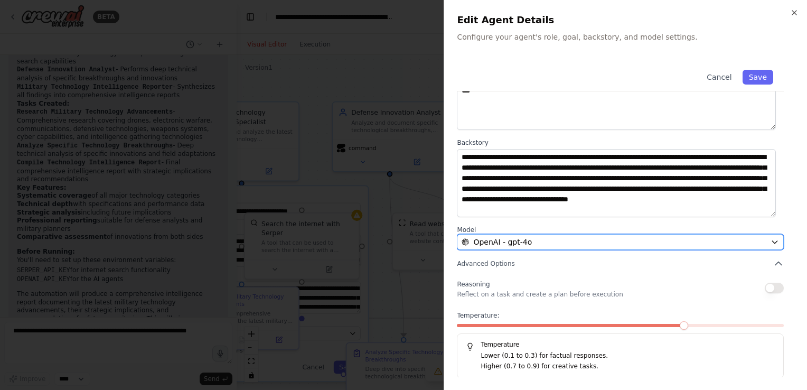
click at [546, 243] on div "OpenAI - gpt-4o" at bounding box center [614, 242] width 305 height 11
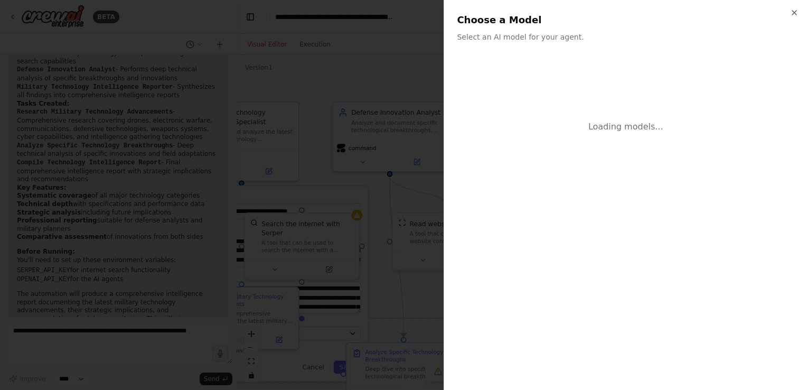
scroll to position [0, 0]
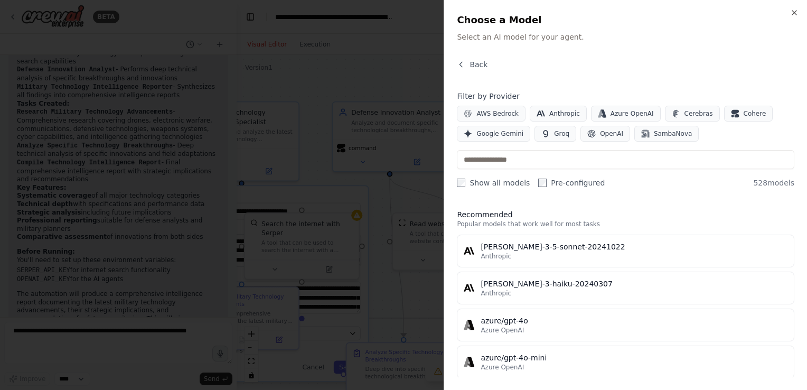
click at [721, 122] on div "AWS Bedrock Anthropic Azure OpenAI Cerebras Cohere Google Gemini Groq OpenAI Sa…" at bounding box center [626, 124] width 338 height 36
click at [724, 117] on button "Cohere" at bounding box center [748, 114] width 49 height 16
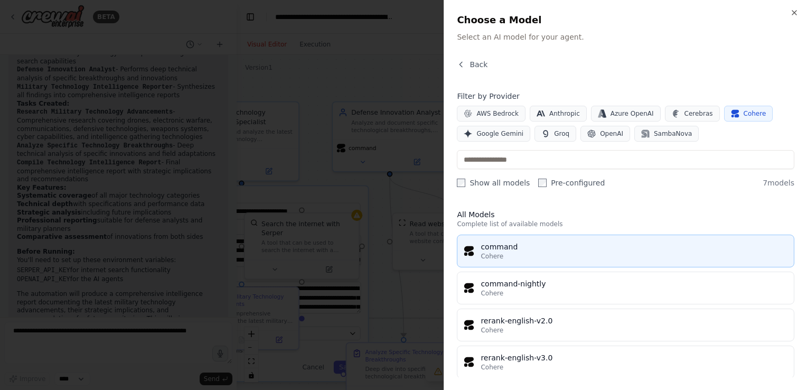
click at [531, 254] on div "Cohere" at bounding box center [634, 256] width 307 height 8
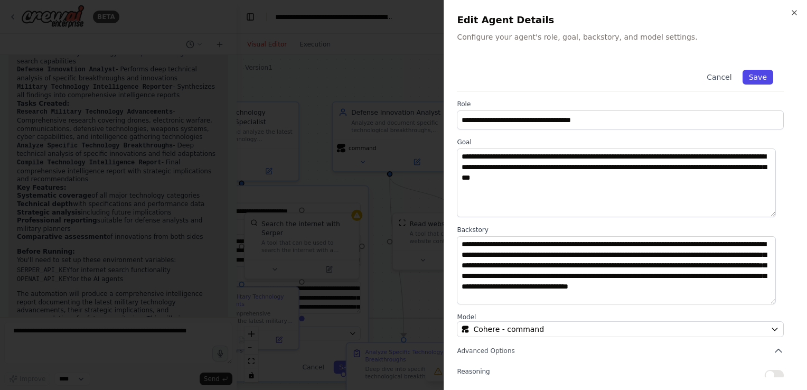
click at [751, 75] on button "Save" at bounding box center [758, 77] width 31 height 15
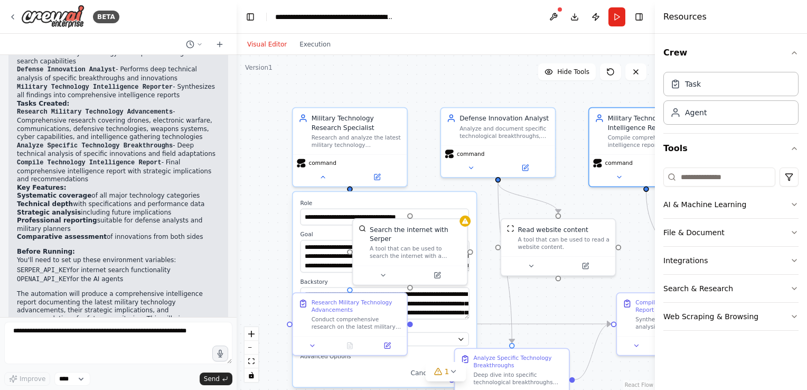
drag, startPoint x: 344, startPoint y: 70, endPoint x: 463, endPoint y: 78, distance: 119.6
click at [463, 78] on div ".deletable-edge-delete-btn { width: 20px; height: 20px; border: 0px solid #ffff…" at bounding box center [446, 222] width 418 height 335
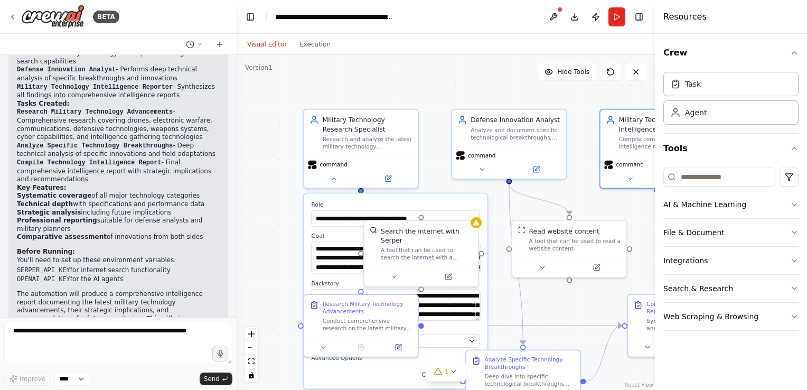
click at [251, 225] on div ".deletable-edge-delete-btn { width: 20px; height: 20px; border: 0px solid #ffff…" at bounding box center [446, 222] width 418 height 335
click at [269, 225] on div ".deletable-edge-delete-btn { width: 20px; height: 20px; border: 0px solid #ffff…" at bounding box center [446, 222] width 418 height 335
click at [568, 69] on span "Hide Tools" at bounding box center [573, 72] width 32 height 8
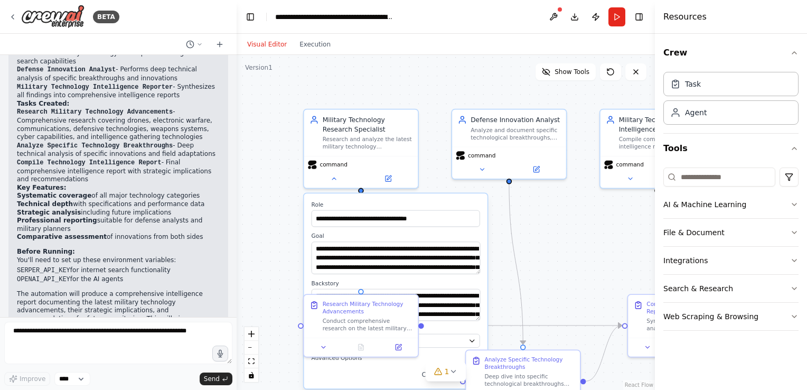
drag, startPoint x: 289, startPoint y: 217, endPoint x: 298, endPoint y: 161, distance: 56.7
click at [298, 161] on div ".deletable-edge-delete-btn { width: 20px; height: 20px; border: 0px solid #ffff…" at bounding box center [446, 222] width 418 height 335
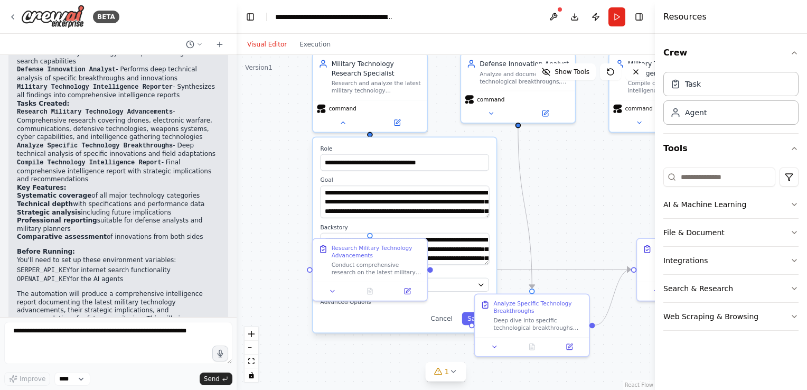
drag, startPoint x: 287, startPoint y: 206, endPoint x: 228, endPoint y: 139, distance: 89.0
click at [228, 139] on div "BETA Gather data on latest technology advancements made in the ukraine russia w…" at bounding box center [403, 195] width 807 height 390
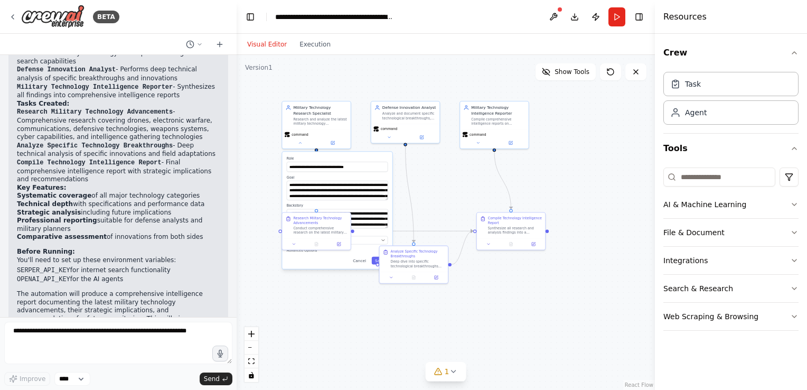
drag, startPoint x: 511, startPoint y: 144, endPoint x: 438, endPoint y: 198, distance: 91.1
click at [438, 198] on div ".deletable-edge-delete-btn { width: 20px; height: 20px; border: 0px solid #ffff…" at bounding box center [446, 222] width 418 height 335
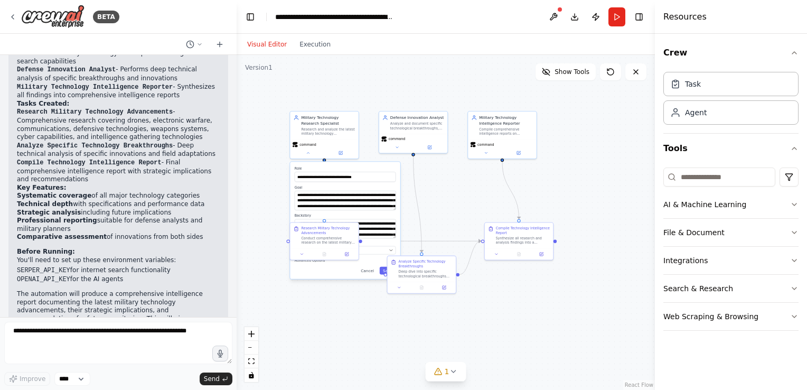
drag, startPoint x: 438, startPoint y: 198, endPoint x: 445, endPoint y: 205, distance: 10.5
click at [445, 205] on div ".deletable-edge-delete-btn { width: 20px; height: 20px; border: 0px solid #ffff…" at bounding box center [446, 222] width 418 height 335
click at [559, 70] on span "Show Tools" at bounding box center [572, 72] width 35 height 8
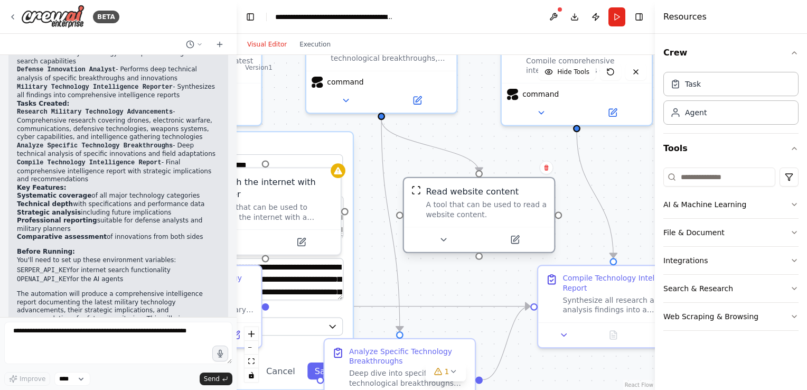
drag, startPoint x: 440, startPoint y: 186, endPoint x: 474, endPoint y: 195, distance: 35.0
click at [474, 195] on div "Read website content A tool that can be used to read a website content." at bounding box center [486, 202] width 121 height 34
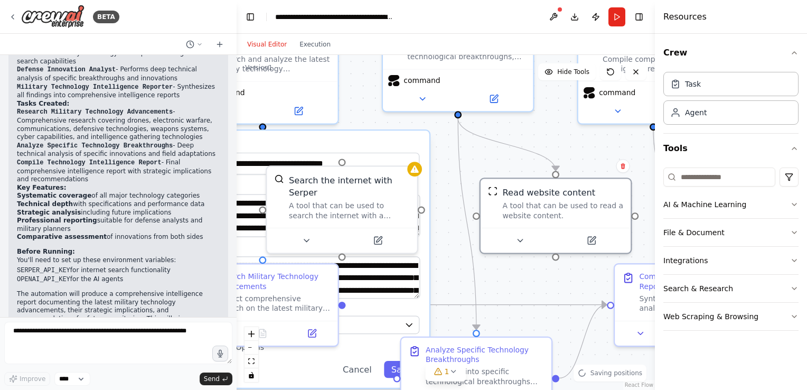
drag, startPoint x: 409, startPoint y: 157, endPoint x: 540, endPoint y: 157, distance: 131.5
click at [540, 157] on div ".deletable-edge-delete-btn { width: 20px; height: 20px; border: 0px solid #ffff…" at bounding box center [446, 222] width 418 height 335
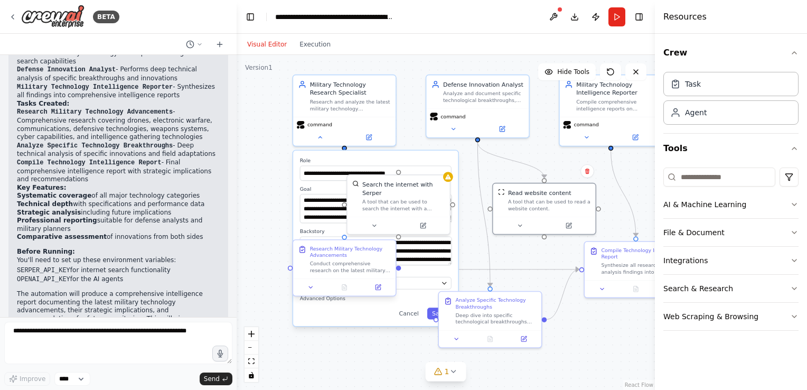
click at [346, 257] on div "Research Military Technology Advancements" at bounding box center [350, 251] width 81 height 13
click at [377, 287] on icon at bounding box center [379, 286] width 4 height 4
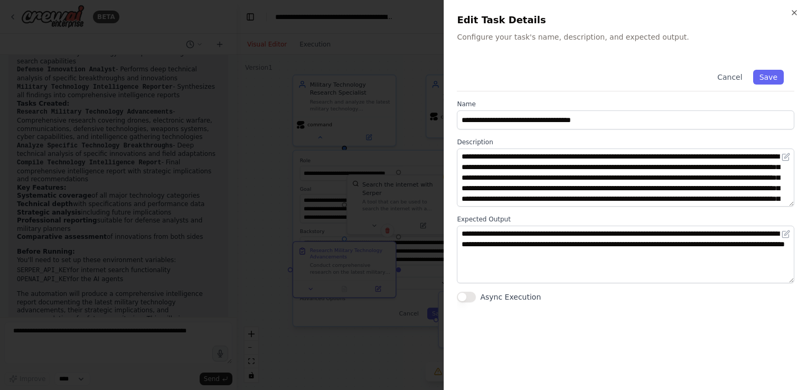
click at [469, 298] on button "Async Execution" at bounding box center [466, 297] width 19 height 11
click at [778, 73] on button "Save" at bounding box center [768, 77] width 31 height 15
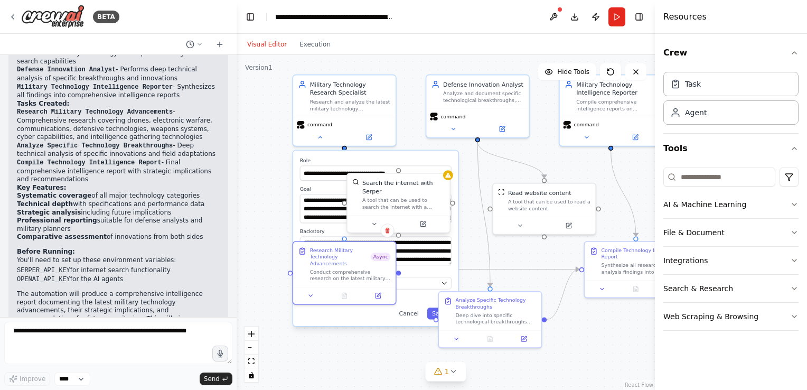
click at [436, 197] on div "A tool that can be used to search the internet with a search_query. Supports di…" at bounding box center [403, 203] width 82 height 13
click at [396, 197] on div "A tool that can be used to search the internet with a search_query. Supports di…" at bounding box center [403, 203] width 82 height 13
click at [424, 221] on icon at bounding box center [422, 223] width 5 height 5
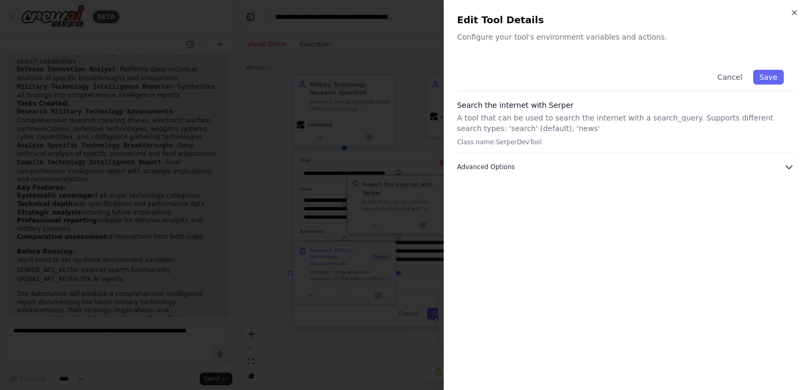
click at [585, 166] on button "Advanced Options" at bounding box center [626, 167] width 338 height 11
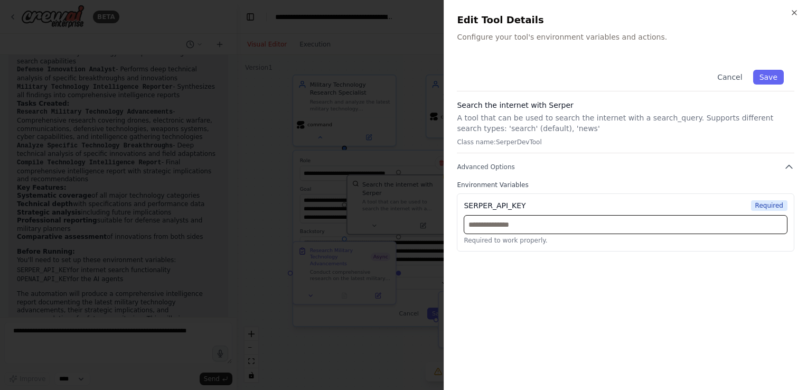
click at [520, 227] on input "text" at bounding box center [626, 224] width 324 height 19
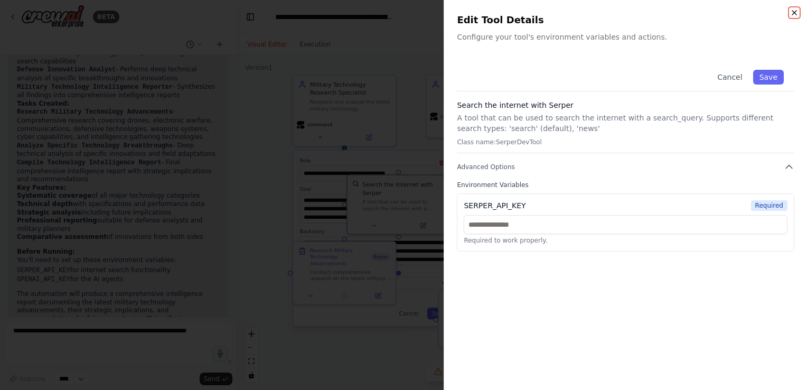
click at [797, 14] on icon "button" at bounding box center [794, 12] width 8 height 8
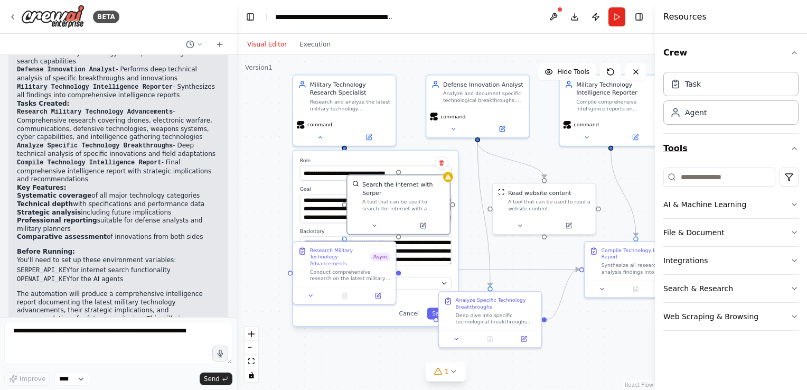
click at [678, 149] on button "Tools" at bounding box center [730, 149] width 135 height 30
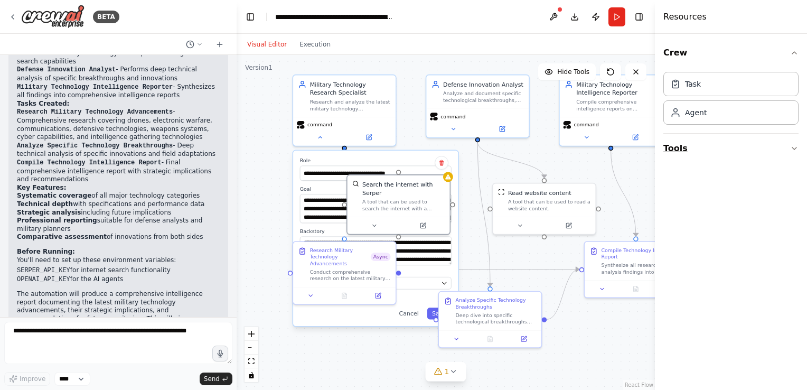
click at [678, 149] on button "Tools" at bounding box center [730, 149] width 135 height 30
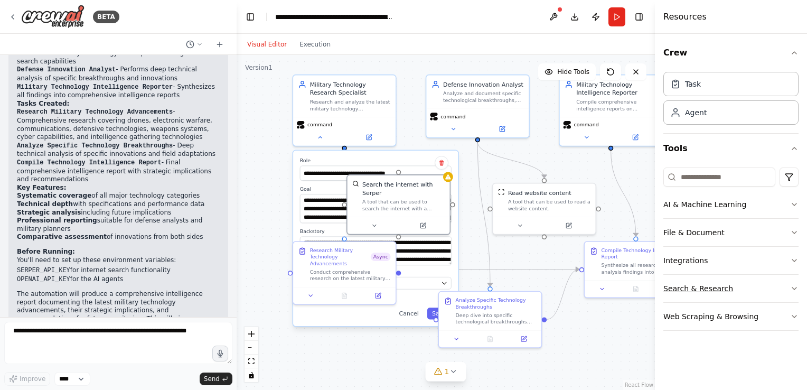
click at [724, 291] on button "Search & Research" at bounding box center [730, 288] width 135 height 27
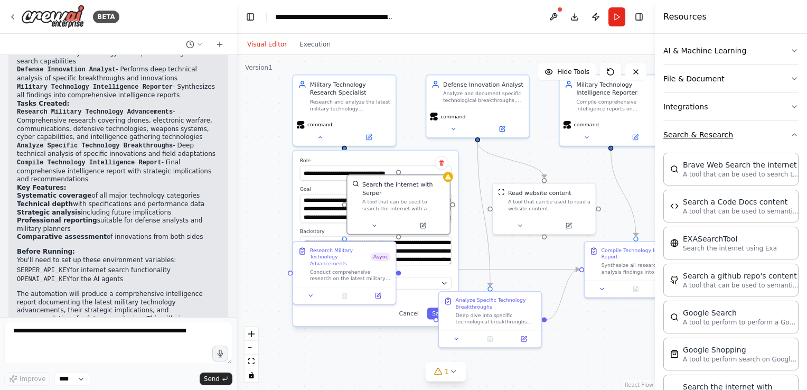
scroll to position [161, 0]
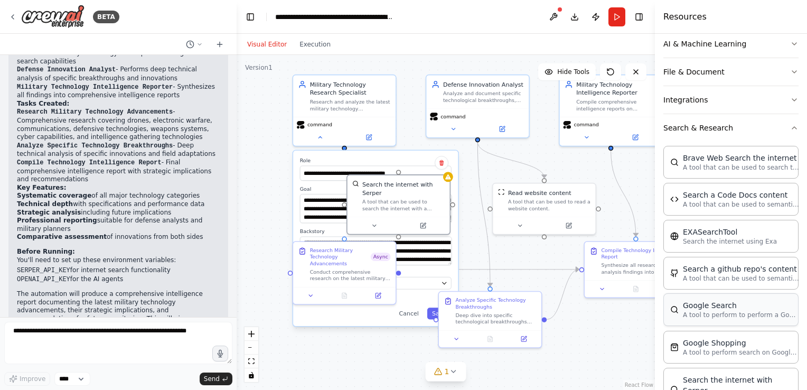
click at [719, 311] on p "A tool to perform to perform a Google search with a search_query." at bounding box center [741, 315] width 116 height 8
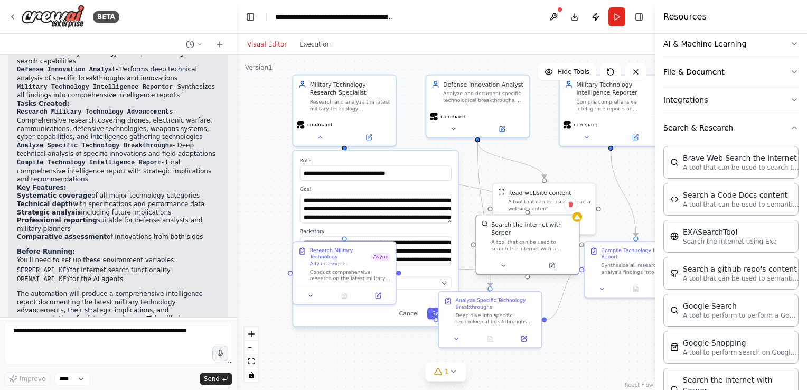
drag, startPoint x: 397, startPoint y: 201, endPoint x: 519, endPoint y: 243, distance: 128.6
click at [519, 243] on div "A tool that can be used to search the internet with a search_query. Supports di…" at bounding box center [532, 244] width 82 height 13
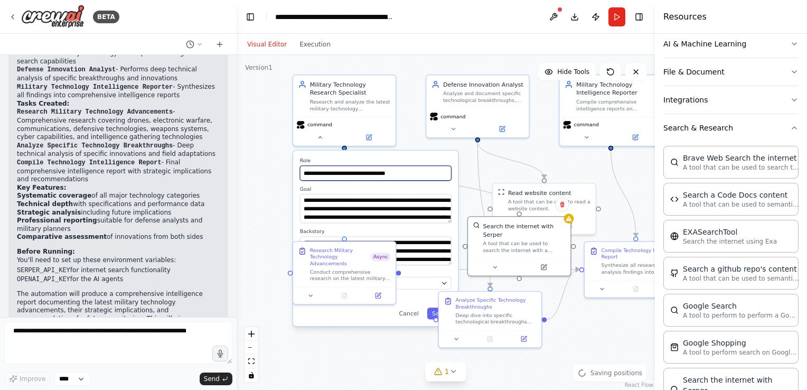
click at [391, 174] on input "**********" at bounding box center [376, 172] width 152 height 15
click at [410, 158] on label "Role" at bounding box center [376, 160] width 152 height 7
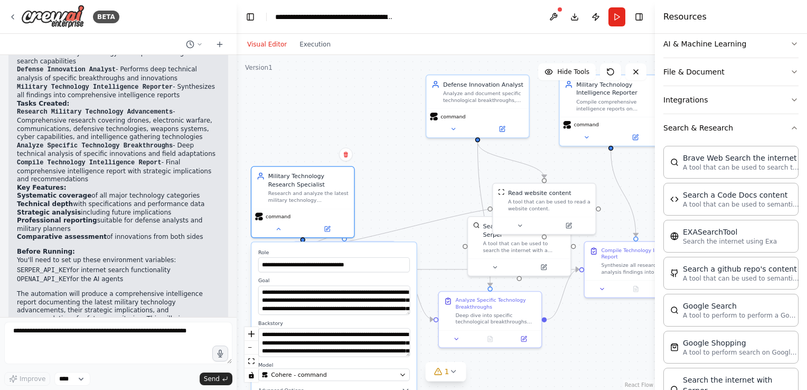
drag, startPoint x: 410, startPoint y: 158, endPoint x: 359, endPoint y: 253, distance: 108.3
click at [359, 253] on label "Role" at bounding box center [334, 252] width 152 height 7
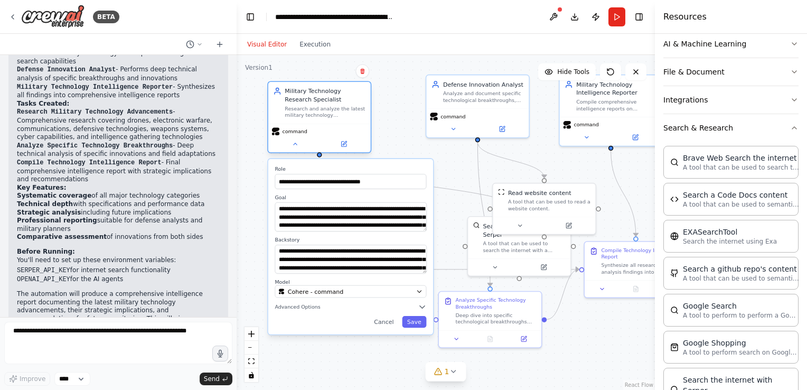
drag, startPoint x: 316, startPoint y: 196, endPoint x: 329, endPoint y: 114, distance: 83.4
click at [329, 114] on div "Research and analyze the latest military technology advancements and innovation…" at bounding box center [325, 111] width 81 height 13
click at [413, 320] on button "Save" at bounding box center [414, 322] width 24 height 12
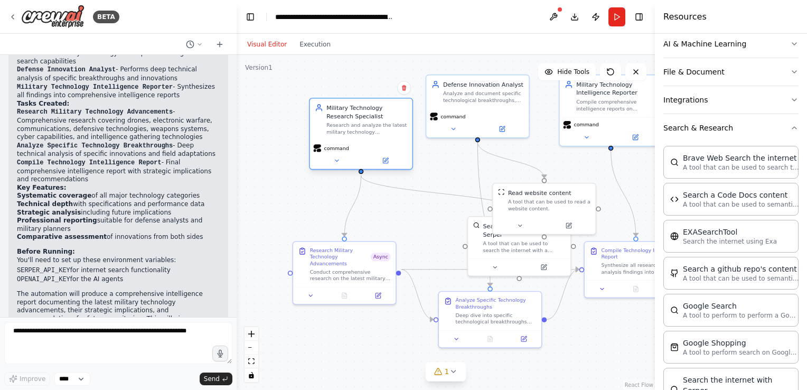
drag, startPoint x: 317, startPoint y: 111, endPoint x: 376, endPoint y: 138, distance: 64.7
click at [376, 138] on div "Military Technology Research Specialist Research and analyze the latest militar…" at bounding box center [361, 120] width 102 height 42
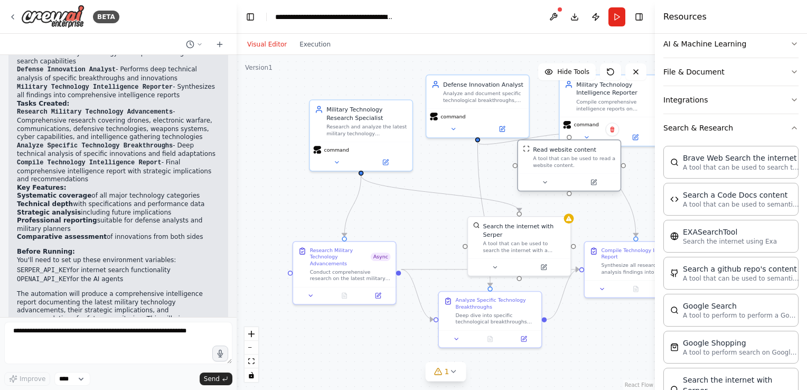
drag, startPoint x: 531, startPoint y: 206, endPoint x: 551, endPoint y: 168, distance: 43.0
click at [551, 168] on div "A tool that can be used to read a website content." at bounding box center [574, 161] width 82 height 13
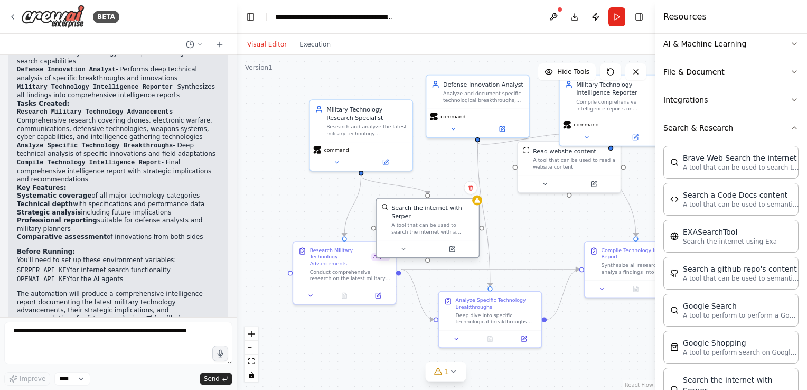
drag, startPoint x: 518, startPoint y: 229, endPoint x: 428, endPoint y: 210, distance: 92.3
click at [428, 210] on div "Search the internet with Serper A tool that can be used to search the internet …" at bounding box center [432, 219] width 82 height 32
click at [458, 244] on button at bounding box center [451, 249] width 47 height 10
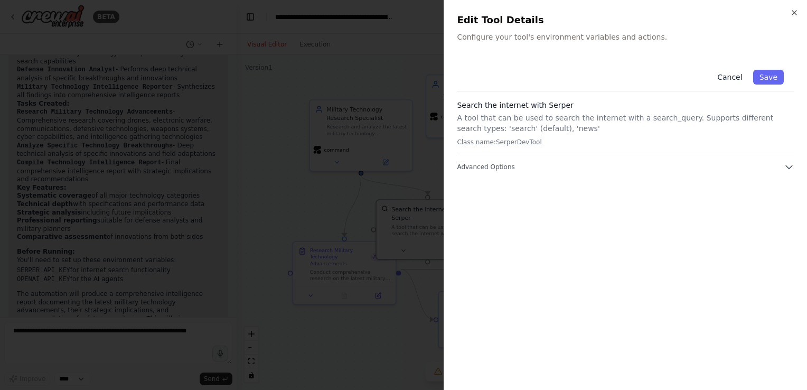
click at [734, 83] on button "Cancel" at bounding box center [730, 77] width 38 height 15
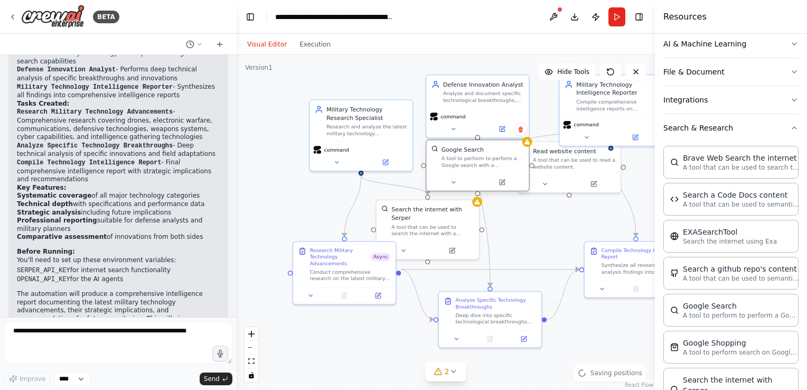
drag, startPoint x: 511, startPoint y: 213, endPoint x: 490, endPoint y: 148, distance: 68.8
click at [490, 148] on div "Google Search A tool to perform to perform a Google search with a search_query." at bounding box center [477, 156] width 102 height 33
drag, startPoint x: 508, startPoint y: 135, endPoint x: 511, endPoint y: 153, distance: 18.2
click at [511, 153] on div "A tool to perform to perform a Google search with a search_query." at bounding box center [491, 153] width 82 height 13
click at [530, 121] on icon at bounding box center [529, 121] width 4 height 6
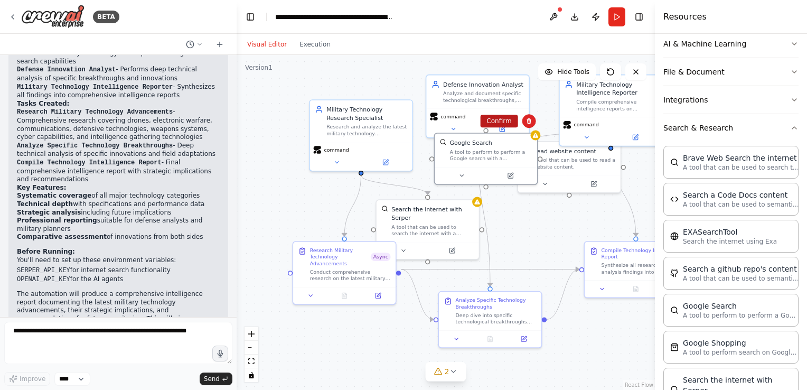
click at [505, 120] on button "Confirm" at bounding box center [499, 121] width 38 height 13
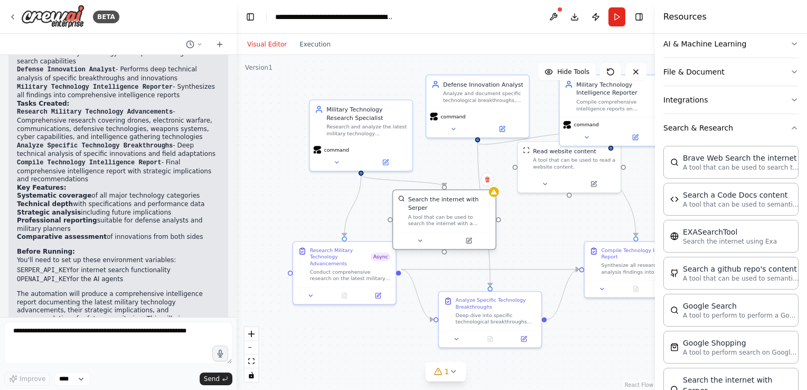
drag, startPoint x: 429, startPoint y: 213, endPoint x: 447, endPoint y: 201, distance: 21.4
click at [447, 201] on div "Search the internet with Serper A tool that can be used to search the internet …" at bounding box center [449, 211] width 82 height 32
drag, startPoint x: 449, startPoint y: 210, endPoint x: 440, endPoint y: 203, distance: 11.7
click at [440, 213] on div "A tool that can be used to search the internet with a search_query. Supports di…" at bounding box center [441, 219] width 82 height 13
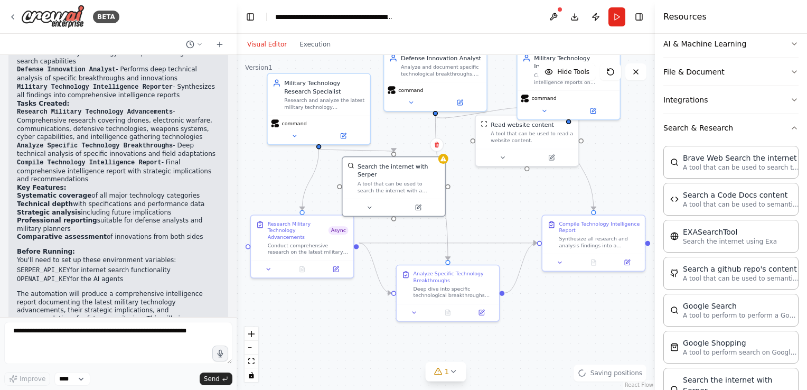
drag, startPoint x: 526, startPoint y: 227, endPoint x: 486, endPoint y: 200, distance: 48.3
click at [486, 200] on div ".deletable-edge-delete-btn { width: 20px; height: 20px; border: 0px solid #ffff…" at bounding box center [446, 222] width 418 height 335
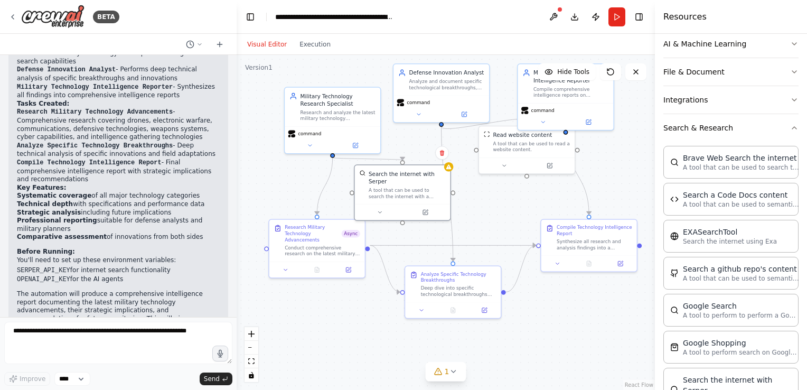
drag, startPoint x: 535, startPoint y: 207, endPoint x: 529, endPoint y: 217, distance: 10.9
click at [529, 217] on div ".deletable-edge-delete-btn { width: 20px; height: 20px; border: 0px solid #ffff…" at bounding box center [446, 222] width 418 height 335
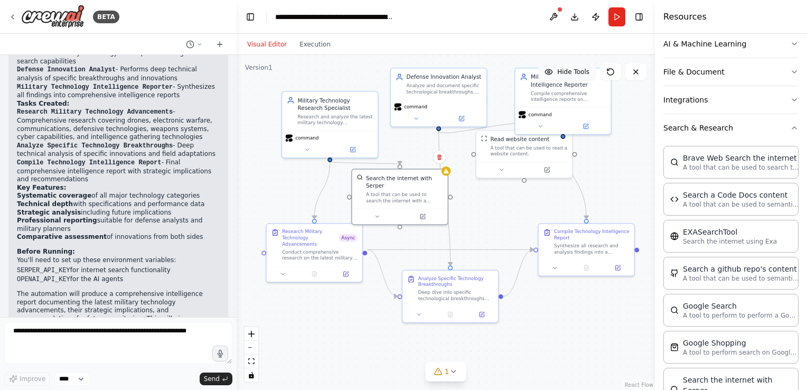
click at [578, 69] on span "Hide Tools" at bounding box center [573, 72] width 32 height 8
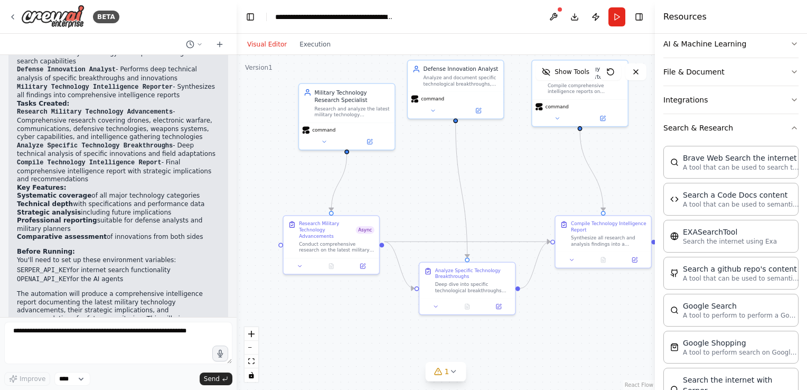
drag, startPoint x: 496, startPoint y: 181, endPoint x: 516, endPoint y: 172, distance: 21.5
click at [516, 172] on div ".deletable-edge-delete-btn { width: 20px; height: 20px; border: 0px solid #ffff…" at bounding box center [446, 222] width 418 height 335
click at [464, 277] on div "Analyze Specific Technology Breakthroughs Deep dive into specific technological…" at bounding box center [476, 278] width 76 height 26
click at [499, 309] on div at bounding box center [470, 304] width 96 height 16
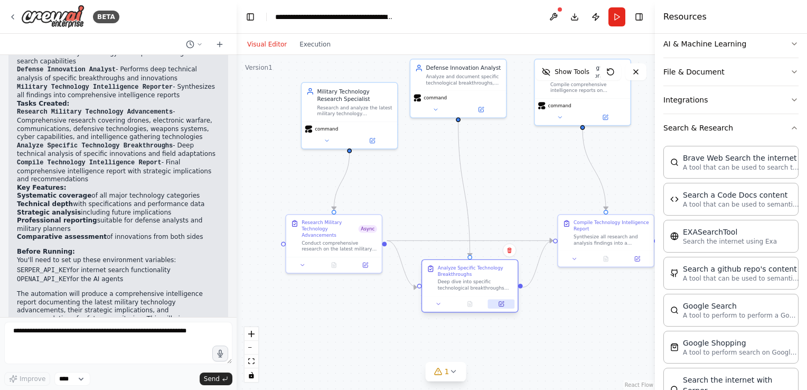
click at [504, 306] on icon at bounding box center [501, 304] width 6 height 6
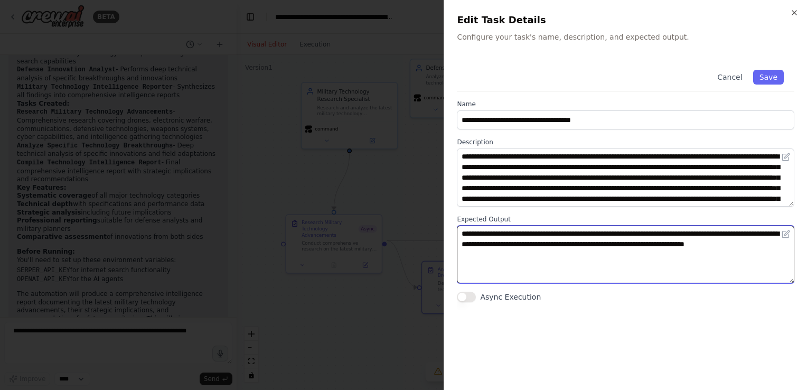
click at [524, 252] on textarea "**********" at bounding box center [626, 255] width 338 height 58
click at [511, 238] on textarea "**********" at bounding box center [626, 255] width 338 height 58
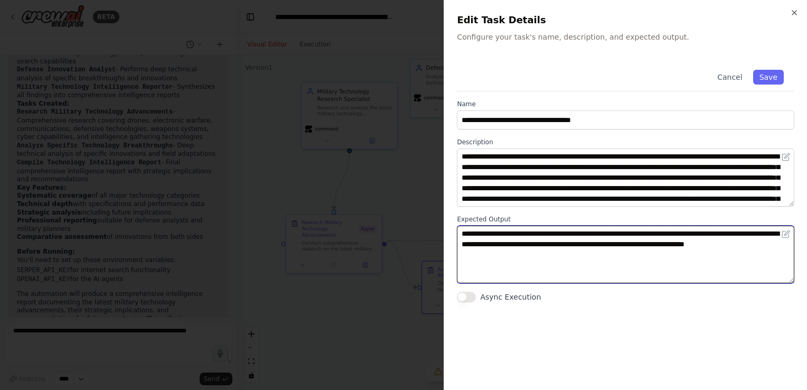
click at [502, 255] on textarea "**********" at bounding box center [626, 255] width 338 height 58
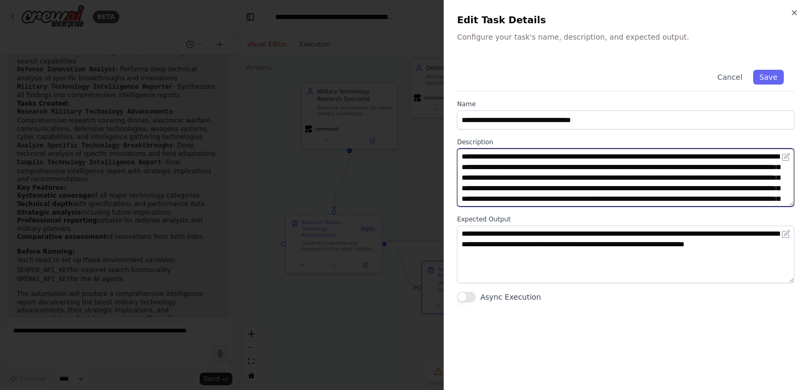
click at [508, 181] on textarea "**********" at bounding box center [626, 177] width 338 height 58
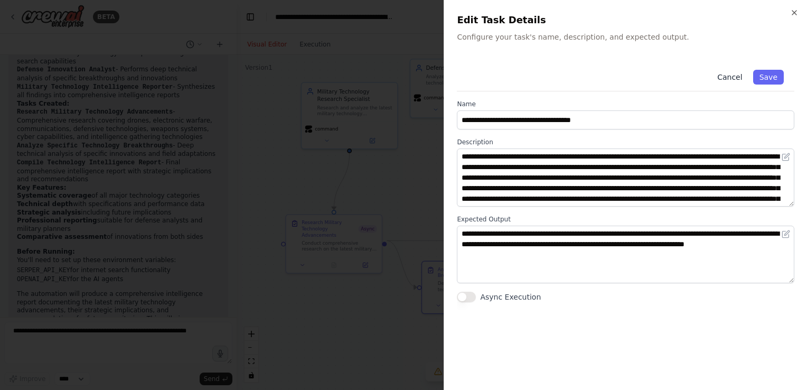
click at [729, 73] on button "Cancel" at bounding box center [730, 77] width 38 height 15
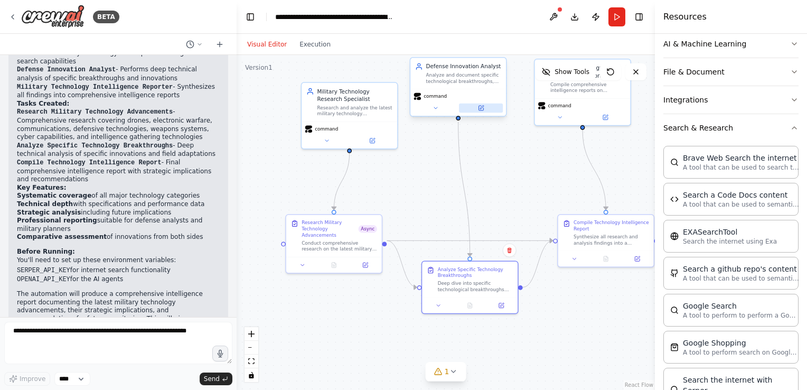
click at [483, 107] on icon at bounding box center [481, 108] width 5 height 5
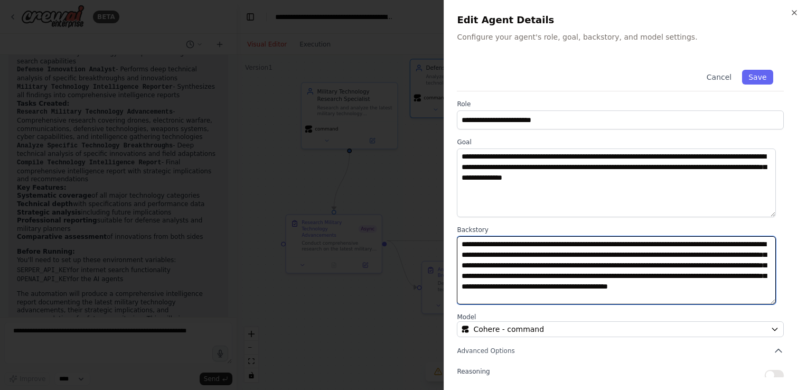
click at [509, 272] on textarea "**********" at bounding box center [616, 270] width 319 height 69
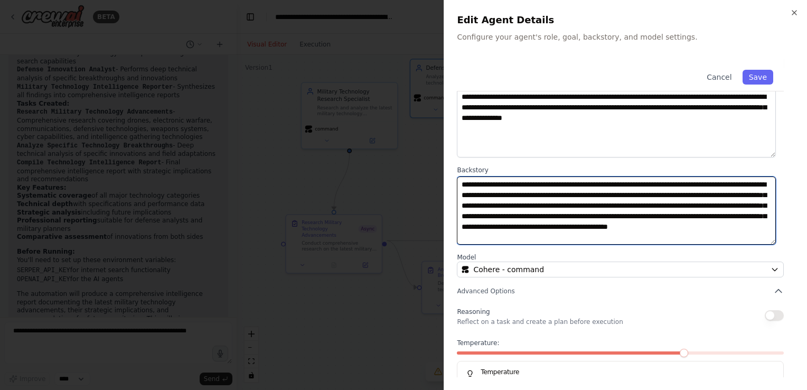
scroll to position [0, 0]
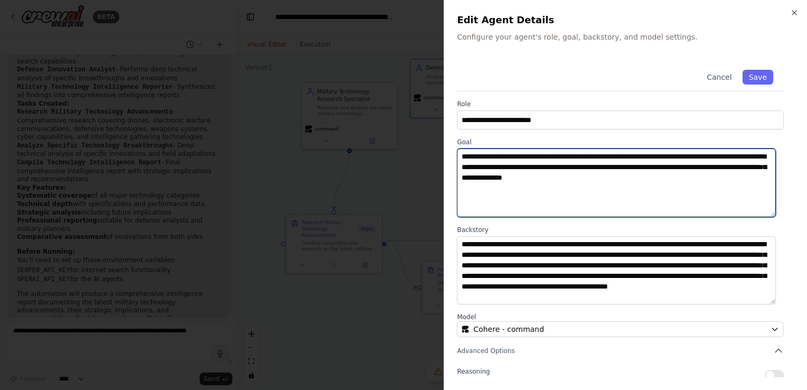
click at [524, 166] on textarea "**********" at bounding box center [616, 182] width 319 height 69
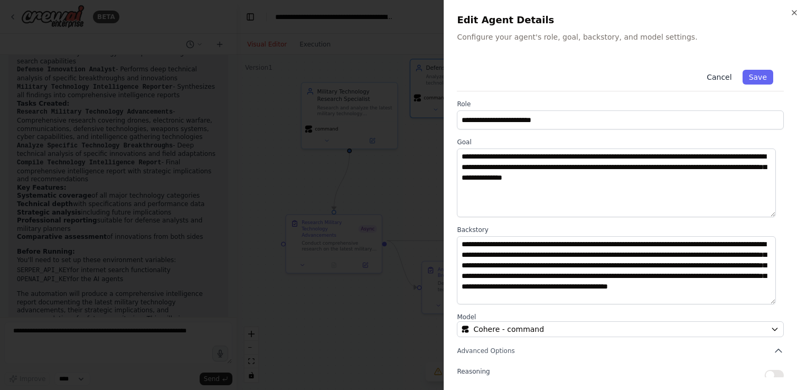
click at [725, 77] on button "Cancel" at bounding box center [719, 77] width 38 height 15
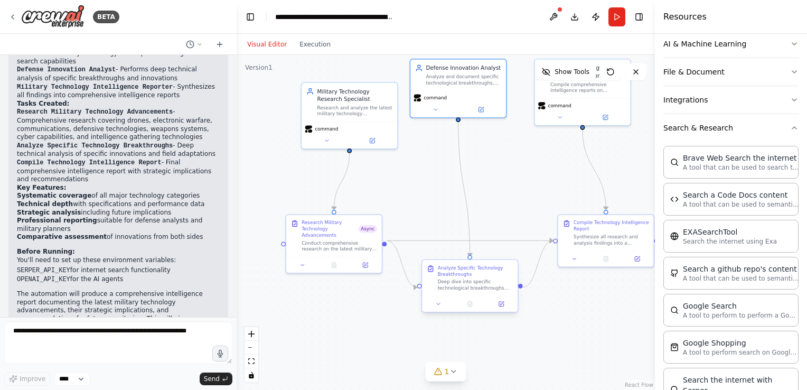
click at [464, 285] on div "Deep dive into specific technological breakthroughs and field adaptations docum…" at bounding box center [476, 284] width 76 height 13
click at [501, 308] on button at bounding box center [501, 304] width 27 height 10
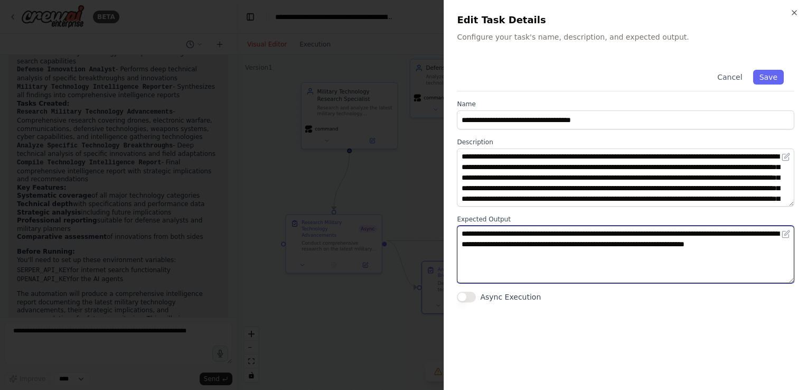
click at [518, 249] on textarea "**********" at bounding box center [626, 255] width 338 height 58
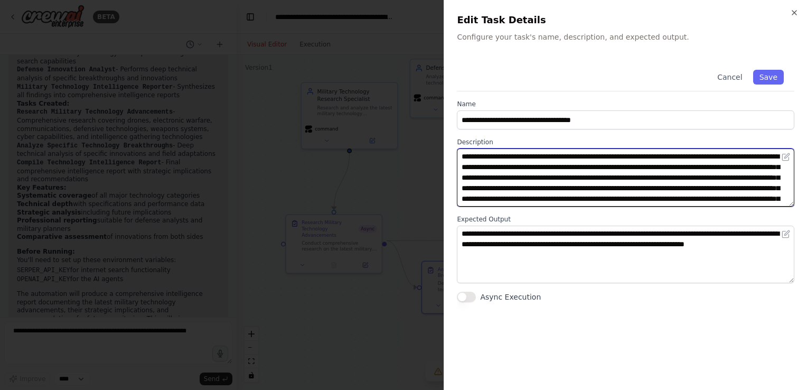
click at [580, 188] on textarea "**********" at bounding box center [626, 177] width 338 height 58
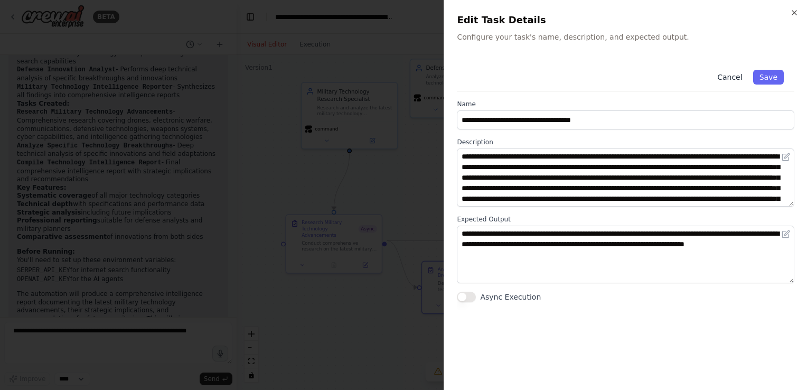
click at [737, 76] on button "Cancel" at bounding box center [730, 77] width 38 height 15
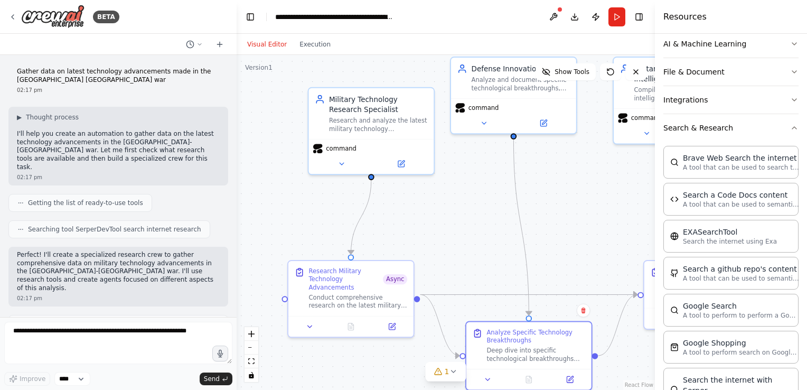
drag, startPoint x: 423, startPoint y: 223, endPoint x: 494, endPoint y: 257, distance: 79.2
click at [494, 257] on div ".deletable-edge-delete-btn { width: 20px; height: 20px; border: 0px solid #ffff…" at bounding box center [446, 222] width 418 height 335
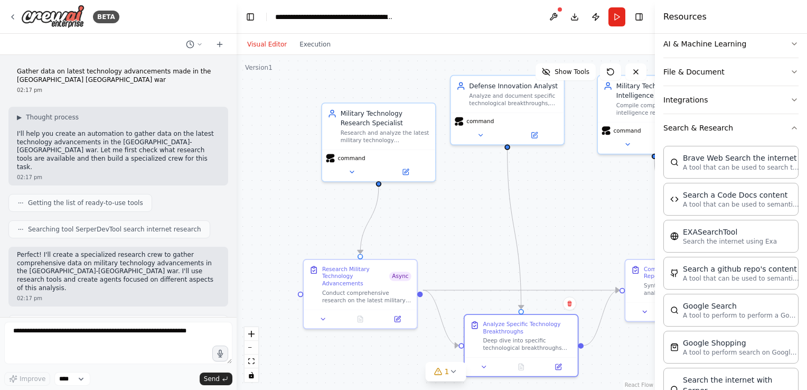
drag, startPoint x: 498, startPoint y: 255, endPoint x: 479, endPoint y: 248, distance: 19.9
click at [479, 248] on div ".deletable-edge-delete-btn { width: 20px; height: 20px; border: 0px solid #ffff…" at bounding box center [446, 222] width 418 height 335
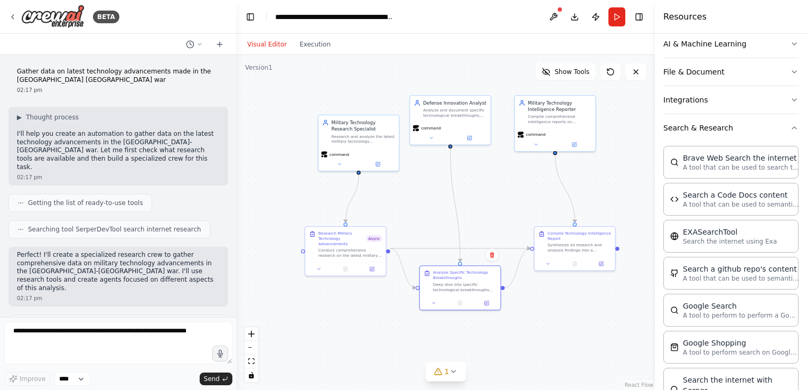
drag, startPoint x: 516, startPoint y: 229, endPoint x: 469, endPoint y: 208, distance: 51.1
click at [469, 208] on div ".deletable-edge-delete-btn { width: 20px; height: 20px; border: 0px solid #ffff…" at bounding box center [446, 222] width 418 height 335
click at [72, 21] on img at bounding box center [52, 17] width 63 height 24
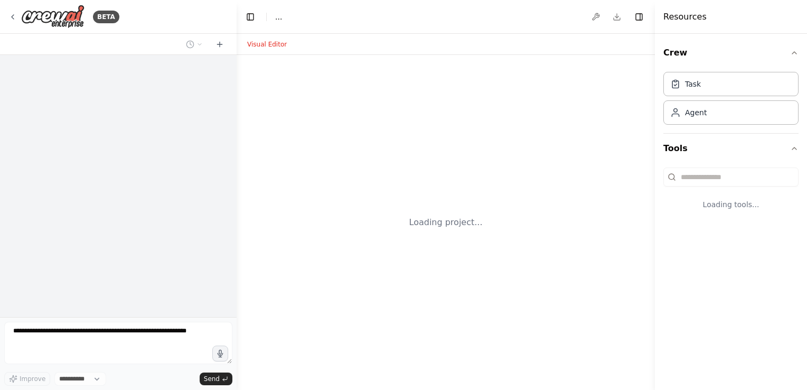
select select "****"
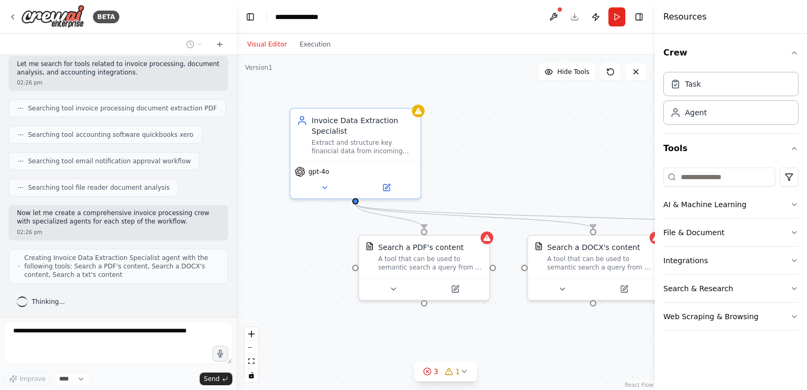
scroll to position [199, 0]
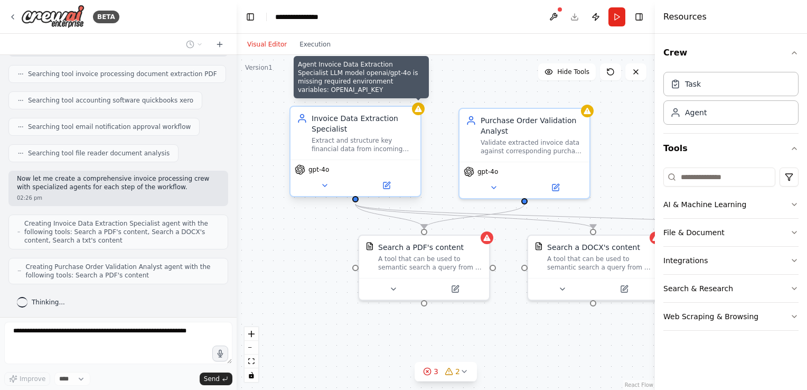
click at [423, 110] on div at bounding box center [418, 108] width 13 height 13
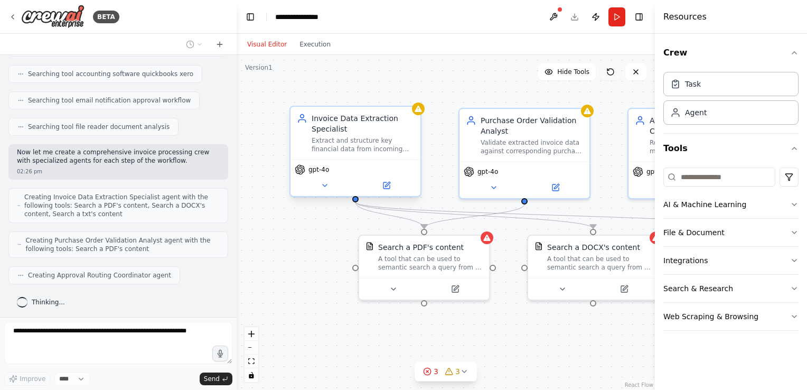
click at [610, 70] on icon at bounding box center [610, 72] width 8 height 8
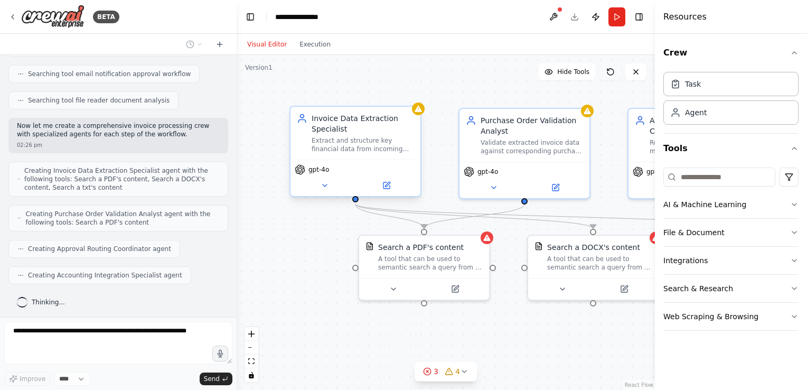
click at [610, 70] on icon at bounding box center [610, 72] width 8 height 8
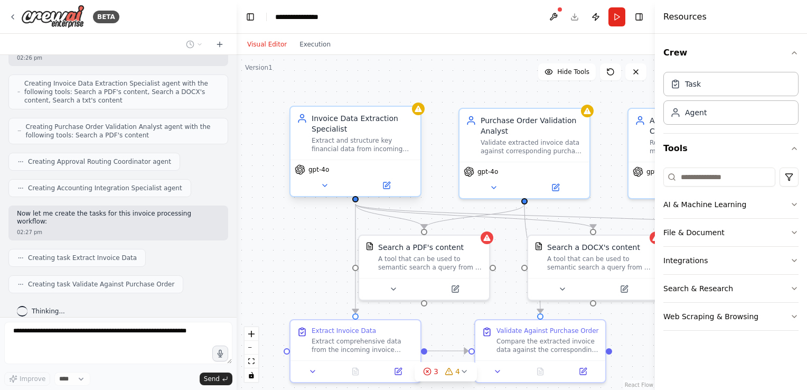
scroll to position [365, 0]
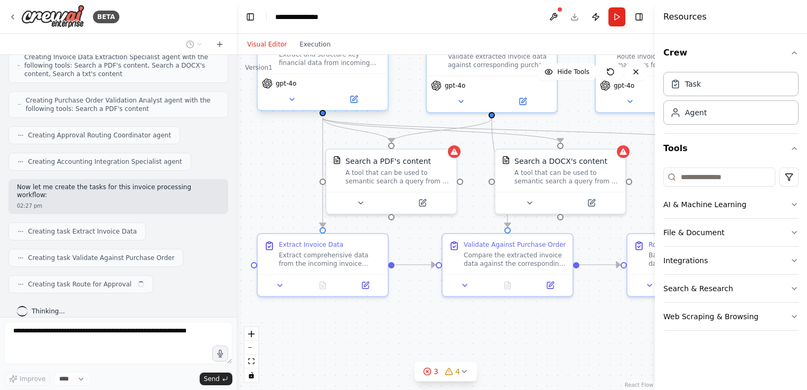
drag, startPoint x: 319, startPoint y: 280, endPoint x: 282, endPoint y: 186, distance: 101.0
click at [282, 186] on div ".deletable-edge-delete-btn { width: 20px; height: 20px; border: 0px solid #ffff…" at bounding box center [446, 222] width 418 height 335
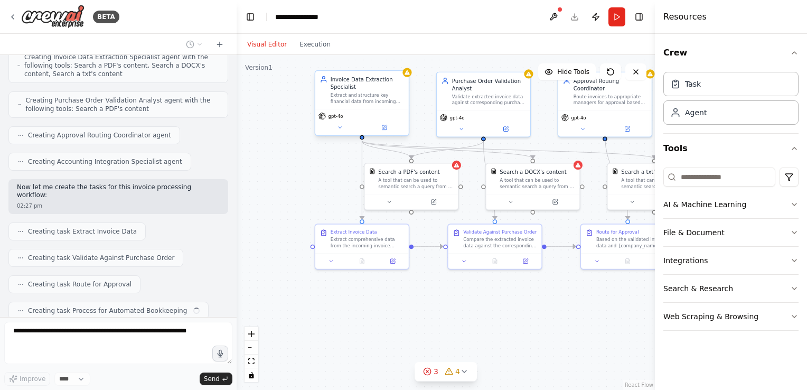
scroll to position [391, 0]
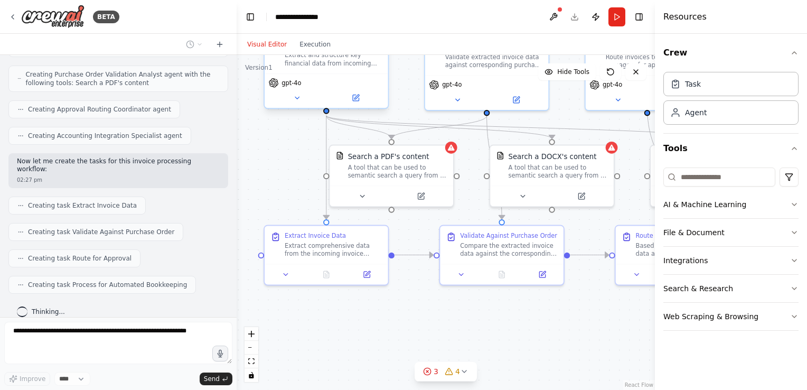
drag, startPoint x: 473, startPoint y: 220, endPoint x: 363, endPoint y: 221, distance: 109.9
click at [363, 221] on div ".deletable-edge-delete-btn { width: 20px; height: 20px; border: 0px solid #ffff…" at bounding box center [446, 222] width 418 height 335
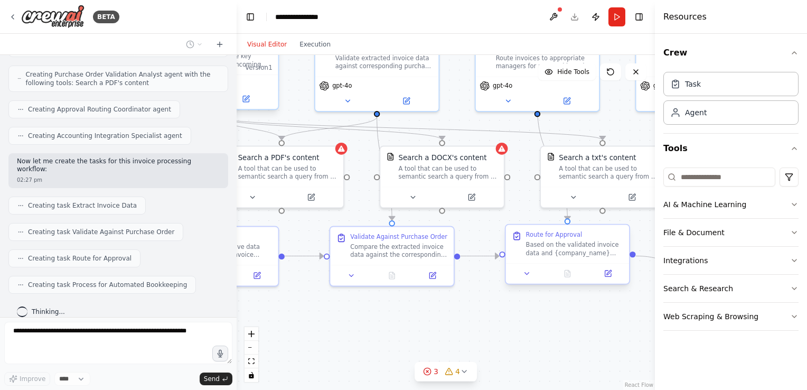
scroll to position [452, 0]
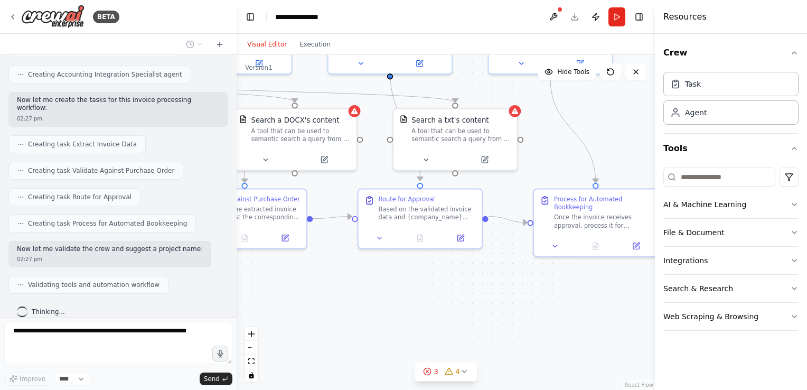
drag, startPoint x: 562, startPoint y: 318, endPoint x: 353, endPoint y: 296, distance: 210.3
click at [353, 296] on div ".deletable-edge-delete-btn { width: 20px; height: 20px; border: 0px solid #ffff…" at bounding box center [446, 222] width 418 height 335
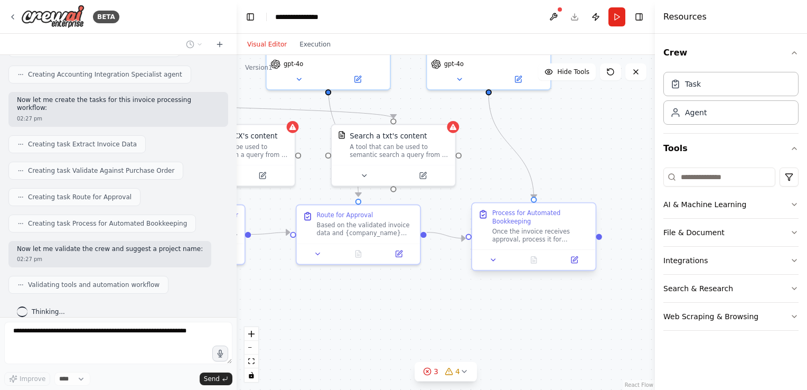
scroll to position [479, 0]
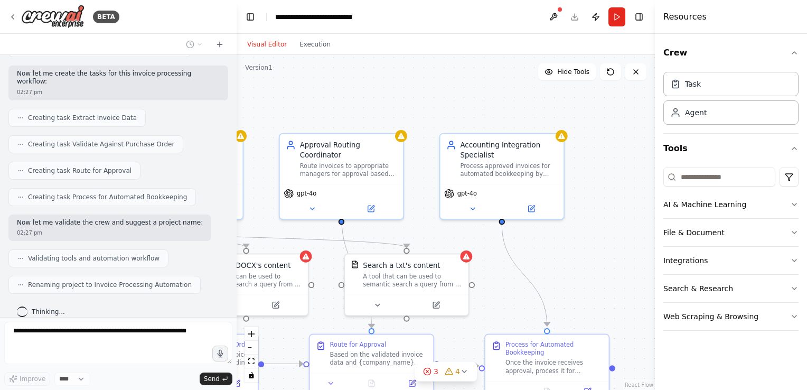
drag, startPoint x: 555, startPoint y: 161, endPoint x: 629, endPoint y: 275, distance: 136.2
click at [629, 275] on div ".deletable-edge-delete-btn { width: 20px; height: 20px; border: 0px solid #ffff…" at bounding box center [446, 222] width 418 height 335
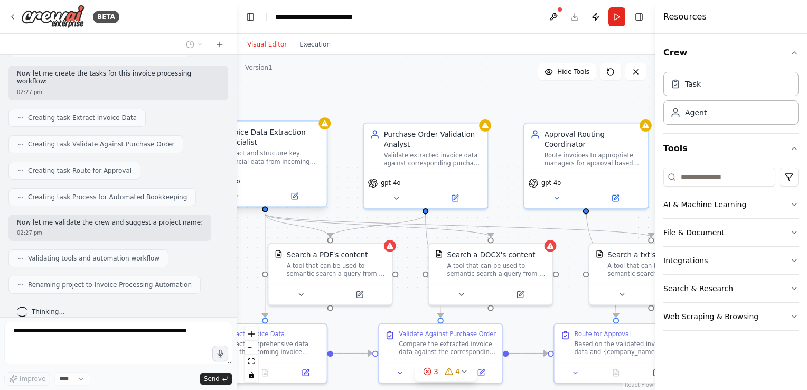
drag, startPoint x: 340, startPoint y: 106, endPoint x: 539, endPoint y: 113, distance: 198.7
click at [539, 113] on div ".deletable-edge-delete-btn { width: 20px; height: 20px; border: 0px solid #ffff…" at bounding box center [446, 222] width 418 height 335
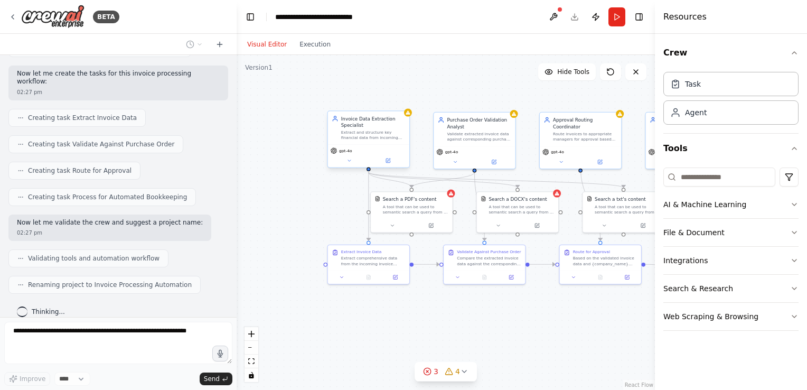
drag, startPoint x: 268, startPoint y: 235, endPoint x: 329, endPoint y: 222, distance: 62.6
click at [329, 222] on div ".deletable-edge-delete-btn { width: 20px; height: 20px; border: 0px solid #ffff…" at bounding box center [446, 222] width 418 height 335
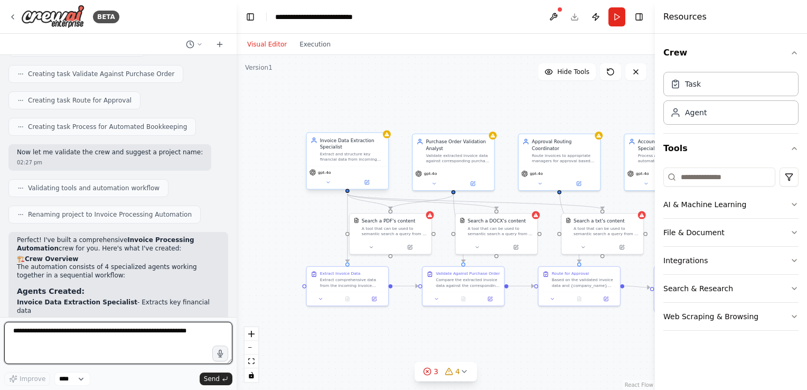
drag, startPoint x: 329, startPoint y: 222, endPoint x: 303, endPoint y: 242, distance: 32.4
click at [303, 242] on div ".deletable-edge-delete-btn { width: 20px; height: 20px; border: 0px solid #ffff…" at bounding box center [446, 222] width 418 height 335
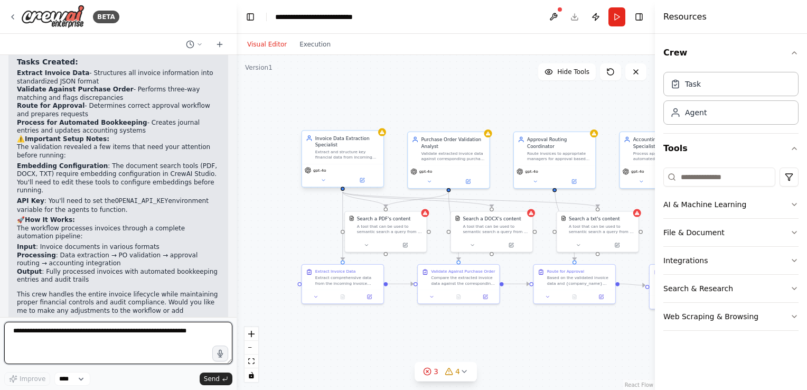
scroll to position [871, 0]
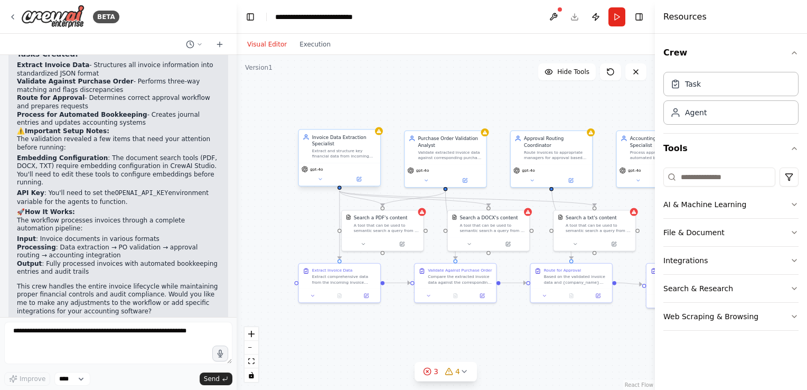
drag, startPoint x: 330, startPoint y: 228, endPoint x: 292, endPoint y: 213, distance: 40.1
click at [292, 213] on div ".deletable-edge-delete-btn { width: 20px; height: 20px; border: 0px solid #ffff…" at bounding box center [446, 222] width 418 height 335
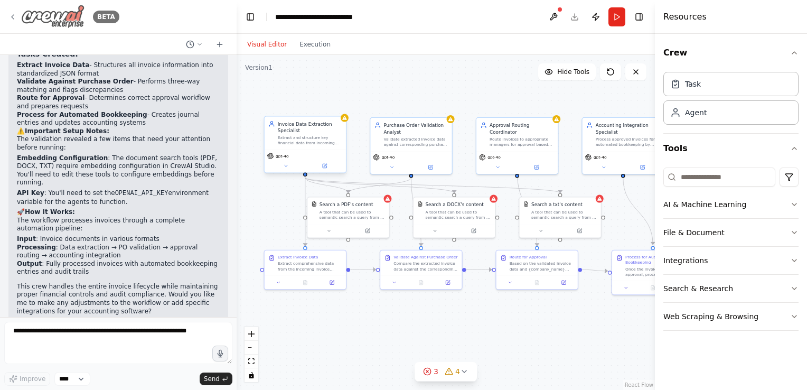
click at [12, 15] on icon at bounding box center [12, 17] width 8 height 8
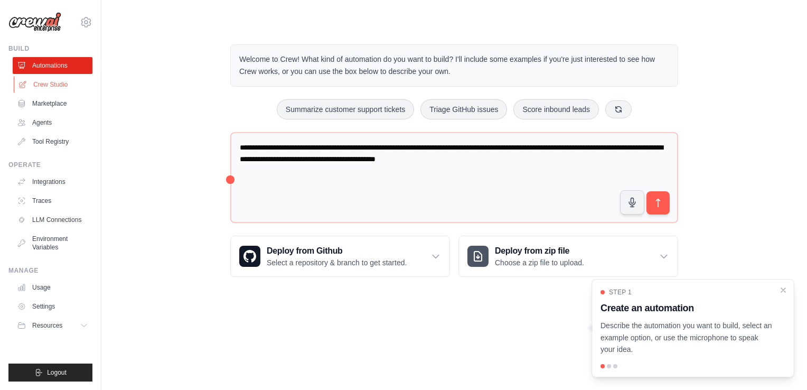
click at [59, 86] on link "Crew Studio" at bounding box center [54, 84] width 80 height 17
